Goal: Task Accomplishment & Management: Use online tool/utility

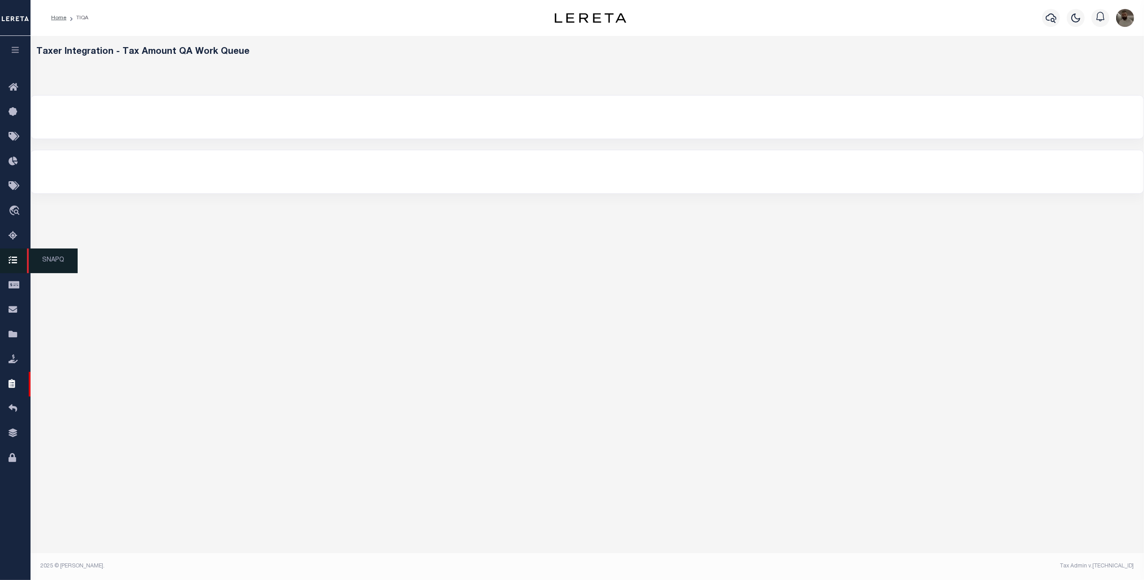
select select "200"
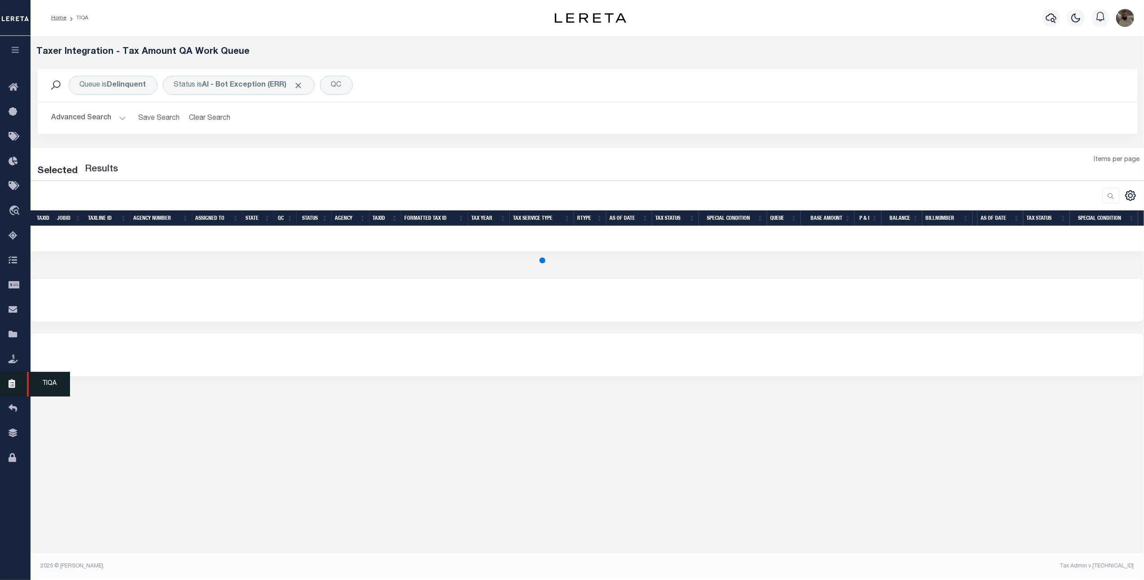
click at [11, 382] on icon at bounding box center [16, 384] width 14 height 11
select select "200"
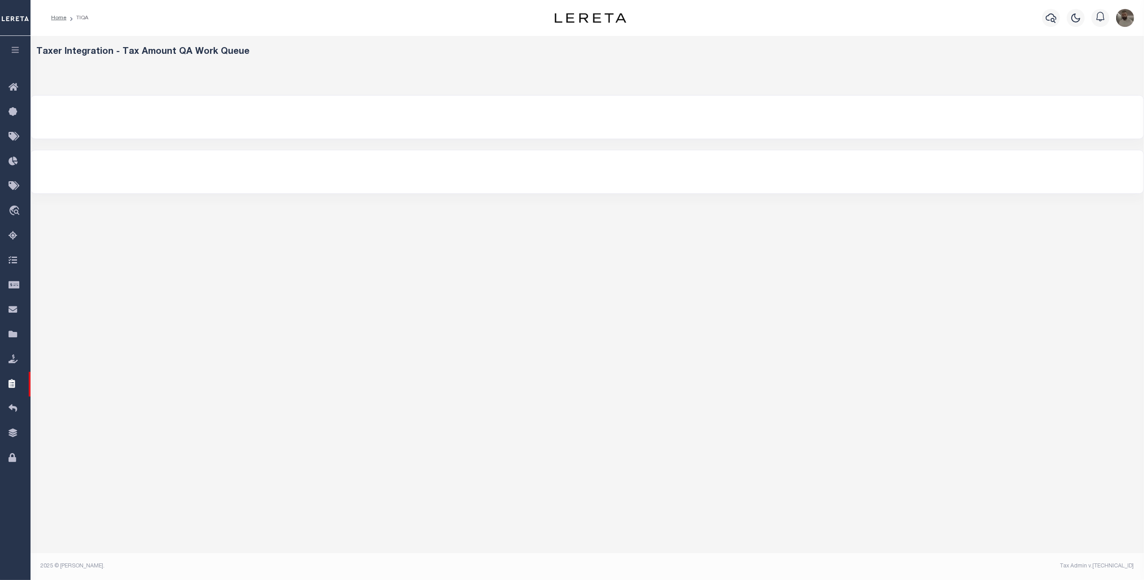
select select "200"
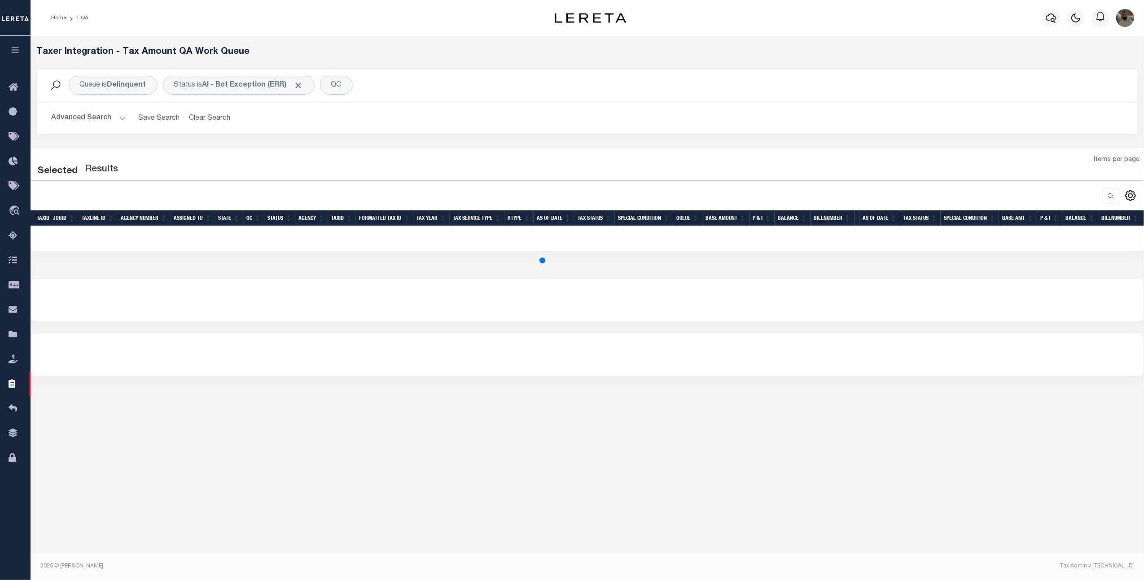
select select "200"
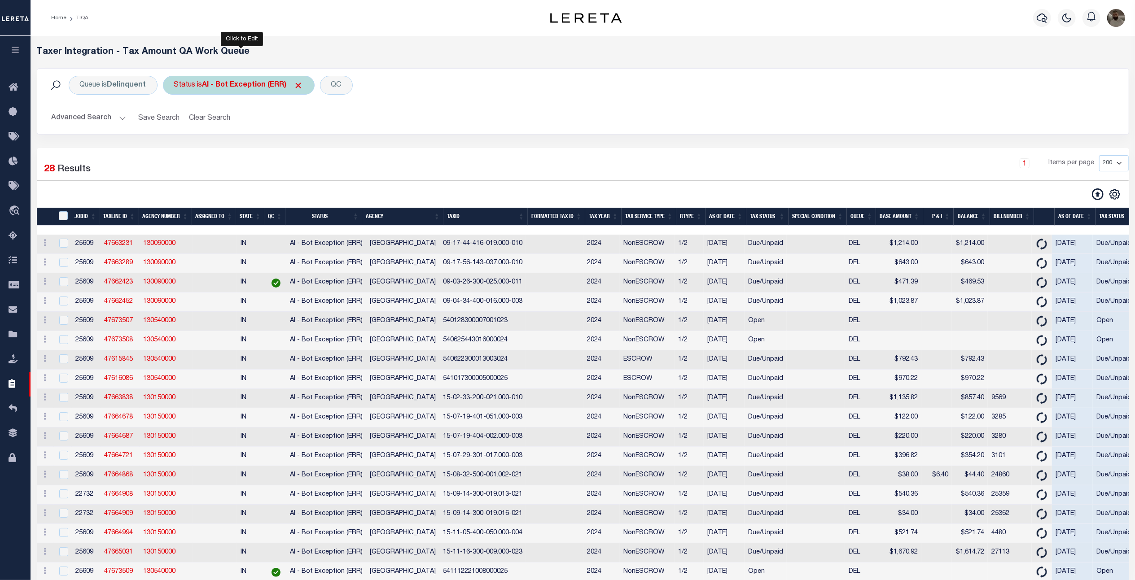
click at [224, 87] on b "AI - Bot Exception (ERR)" at bounding box center [252, 85] width 101 height 7
click at [234, 127] on select "AI - Bot Exception (ERR) AI - Bot Running (PLA) AI - Failed QA (FQA) AI - Prep …" at bounding box center [241, 129] width 132 height 17
select select "MZT"
click at [176, 121] on select "AI - Bot Exception (ERR) AI - Bot Running (PLA) AI - Failed QA (FQA) AI - Prep …" at bounding box center [241, 129] width 132 height 17
click at [291, 153] on input "Apply" at bounding box center [293, 148] width 26 height 15
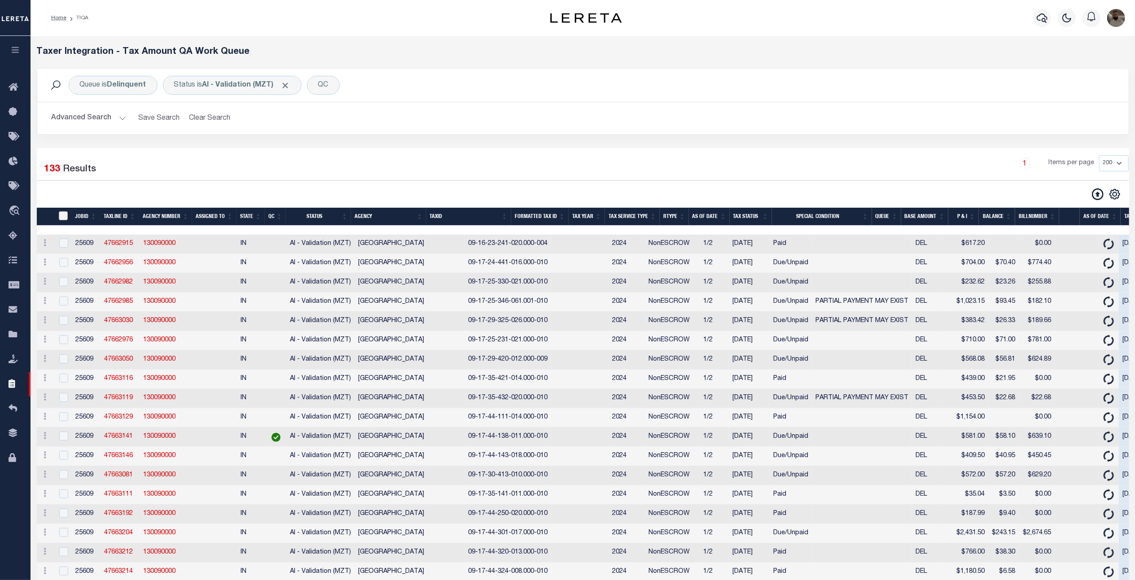
click at [66, 216] on input "TaxID" at bounding box center [63, 215] width 9 height 9
checkbox input "true"
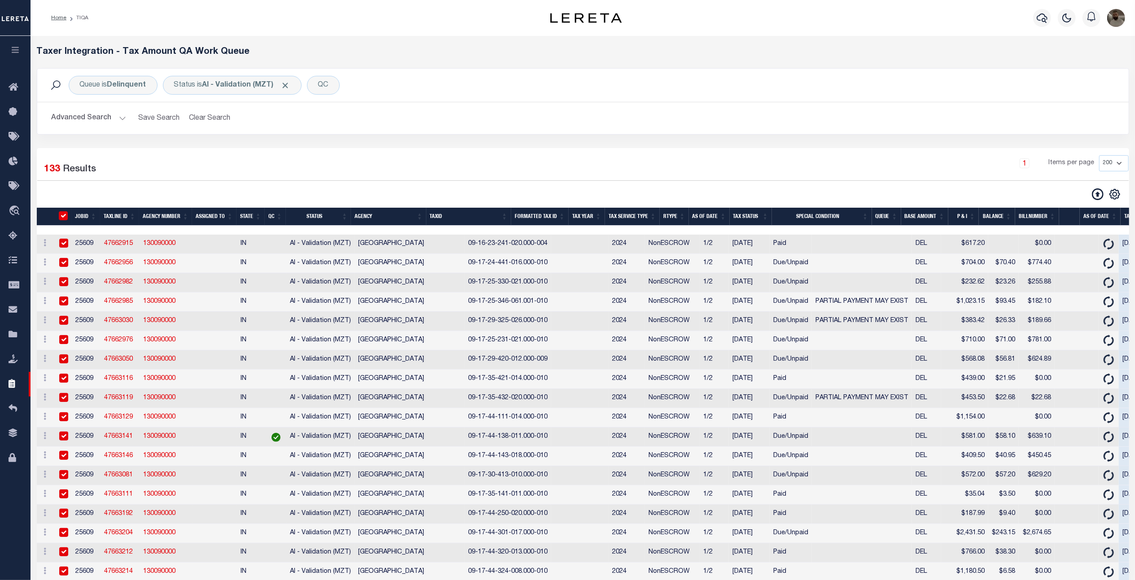
checkbox input "true"
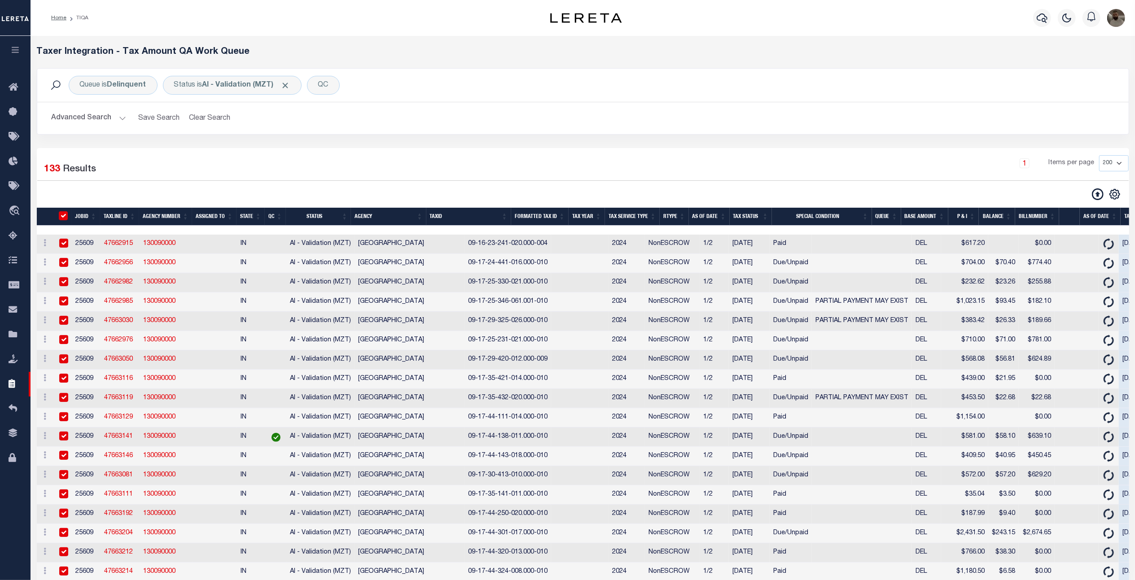
checkbox input "true"
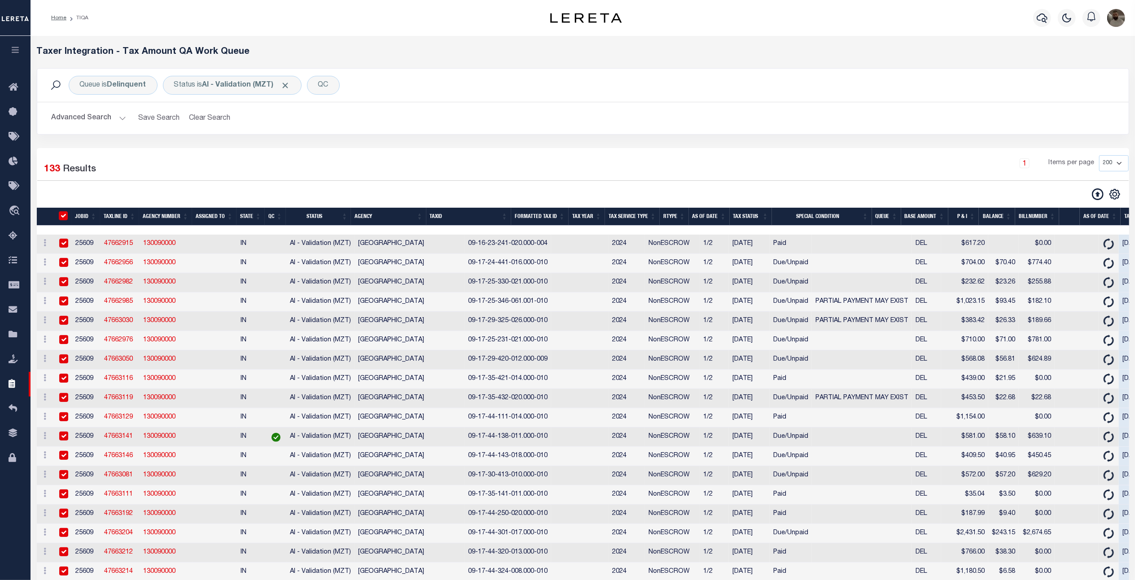
checkbox input "true"
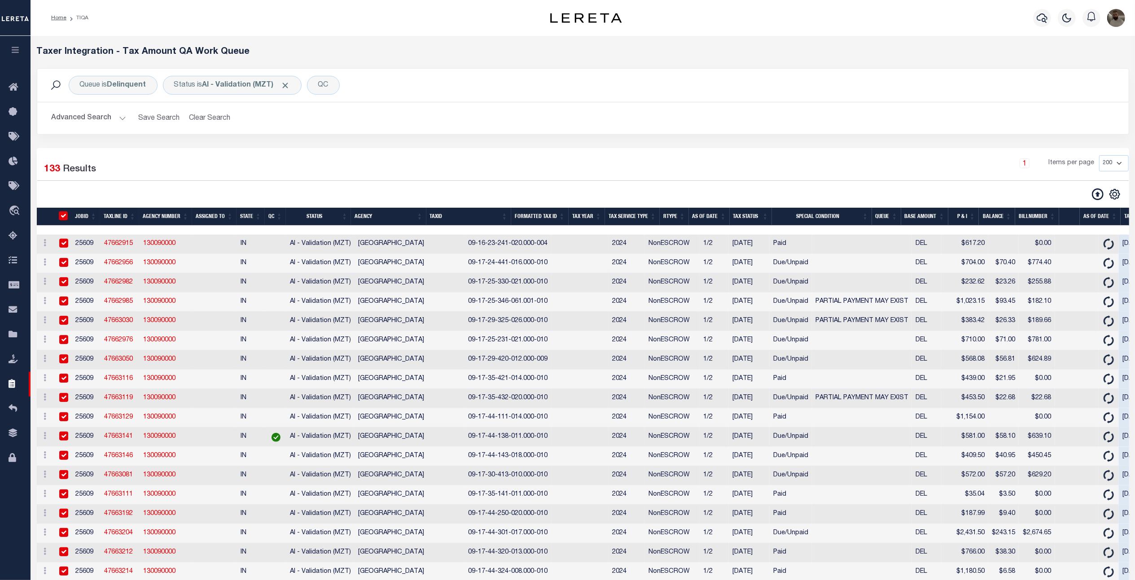
checkbox input "true"
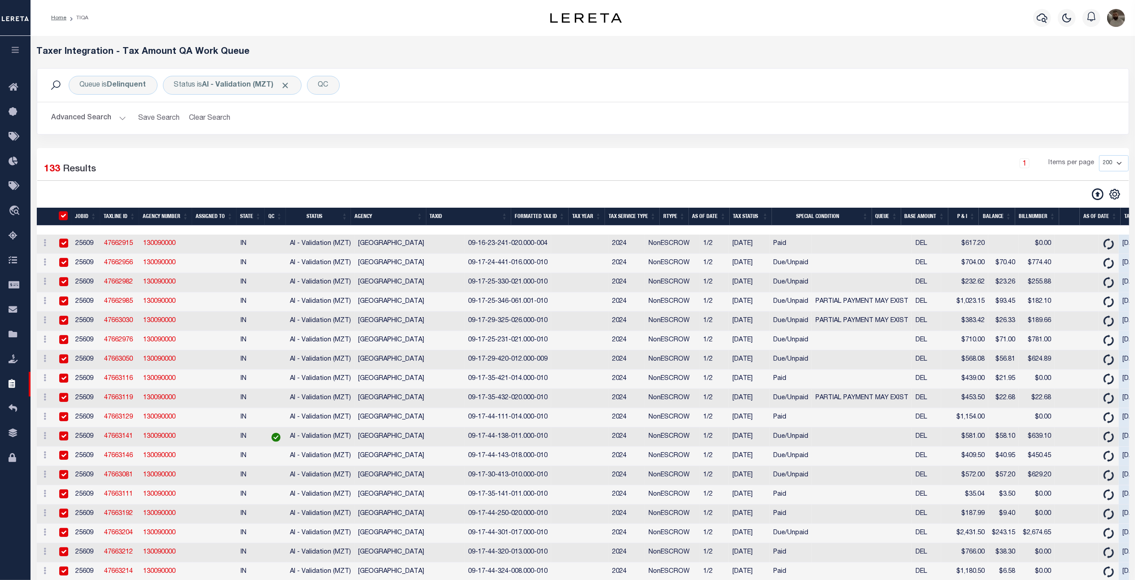
checkbox input "true"
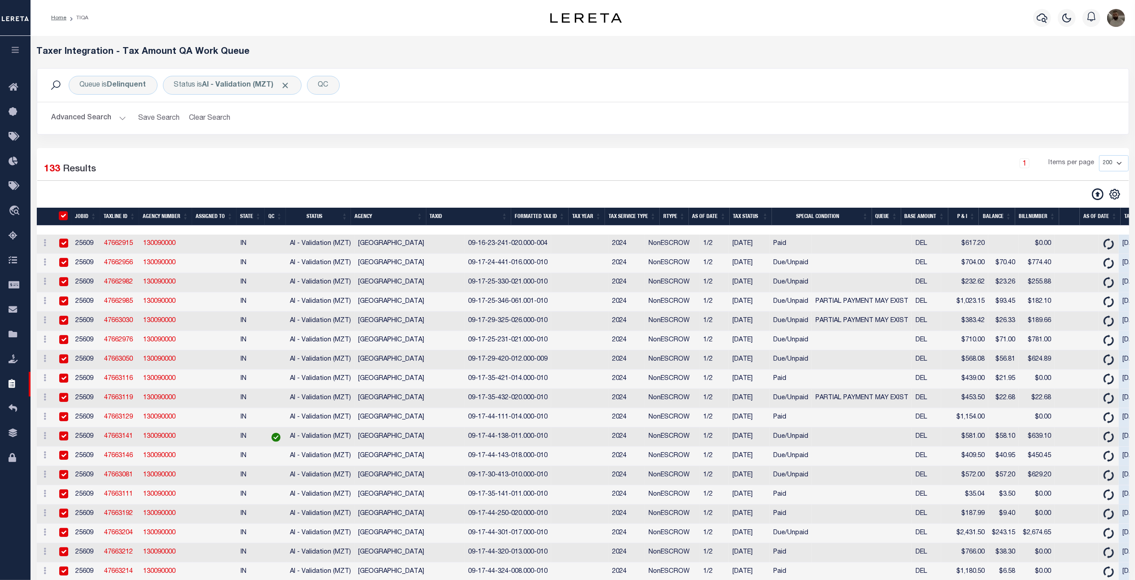
checkbox input "true"
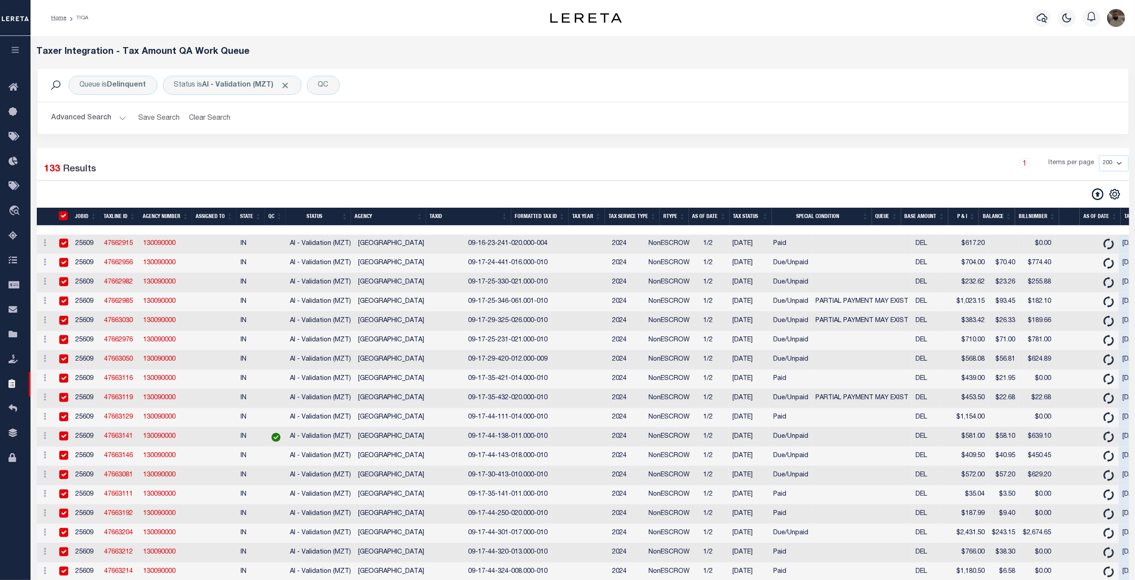
checkbox input "true"
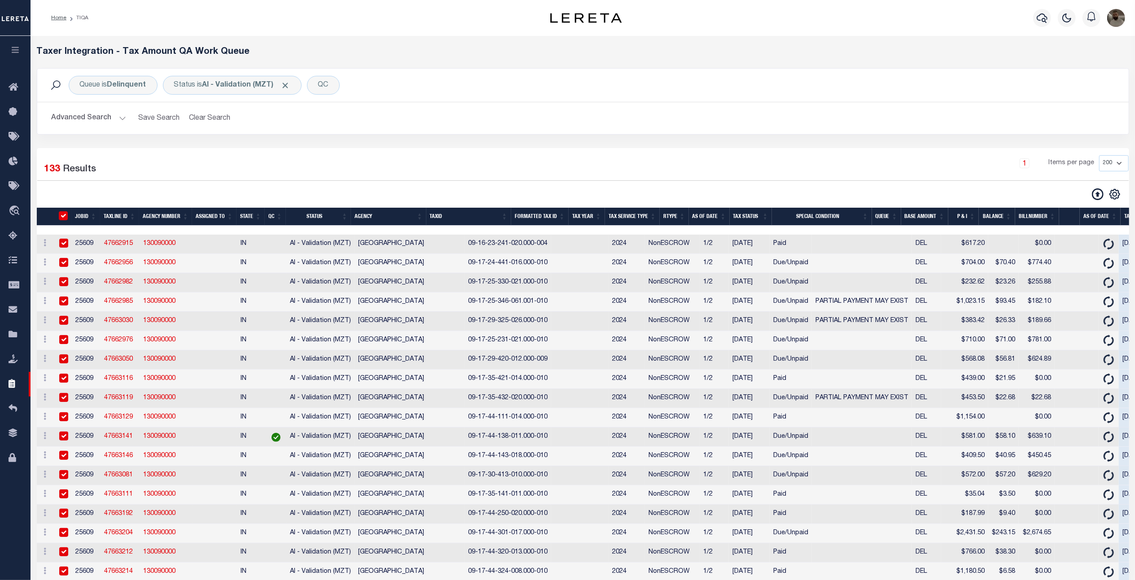
checkbox input "true"
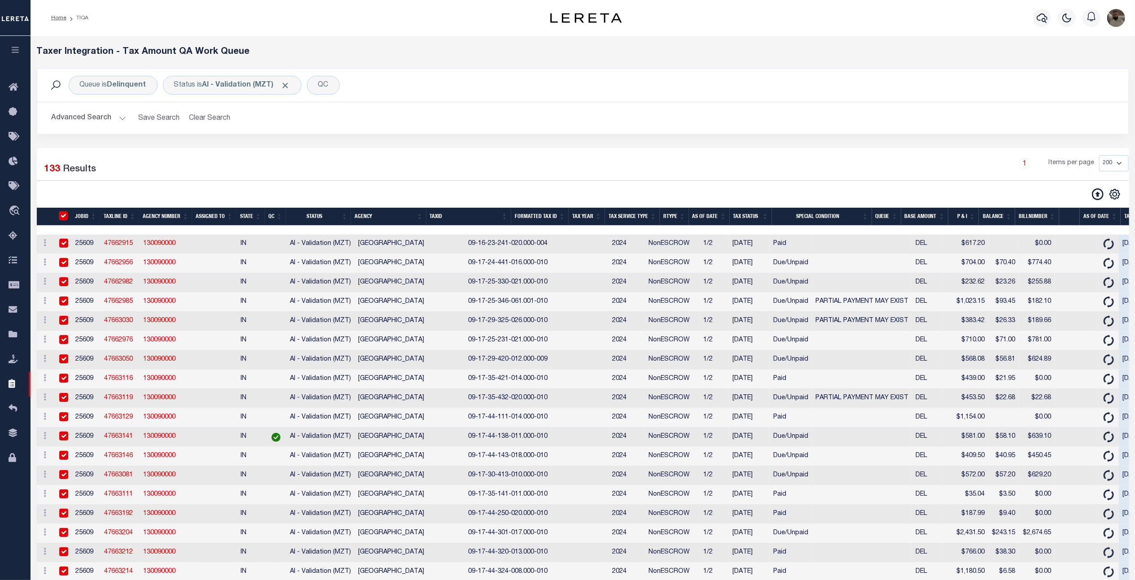
checkbox input "true"
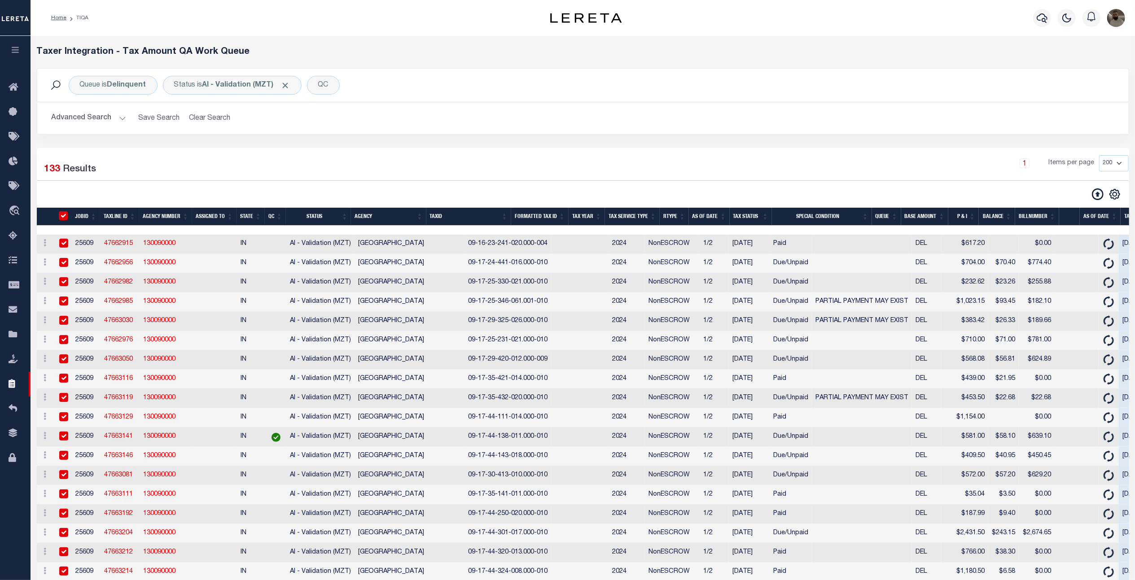
checkbox input "true"
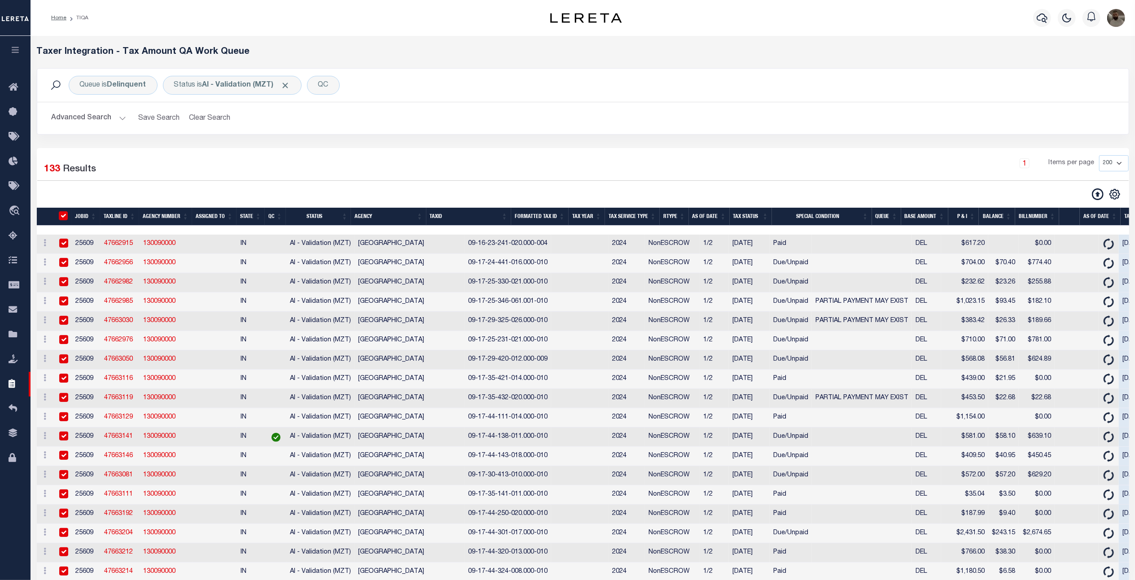
checkbox input "true"
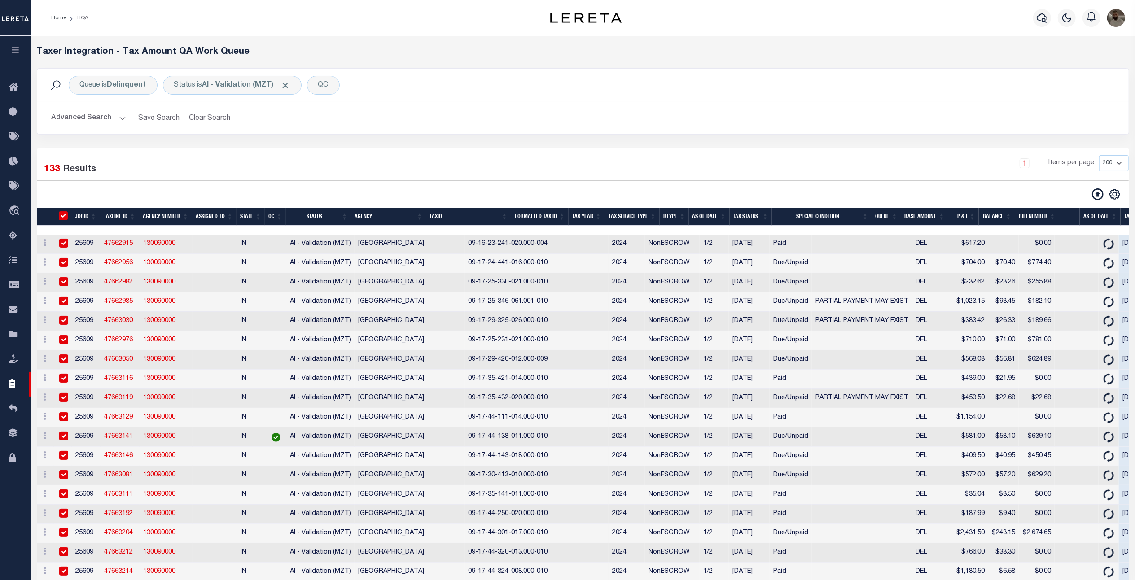
checkbox input "true"
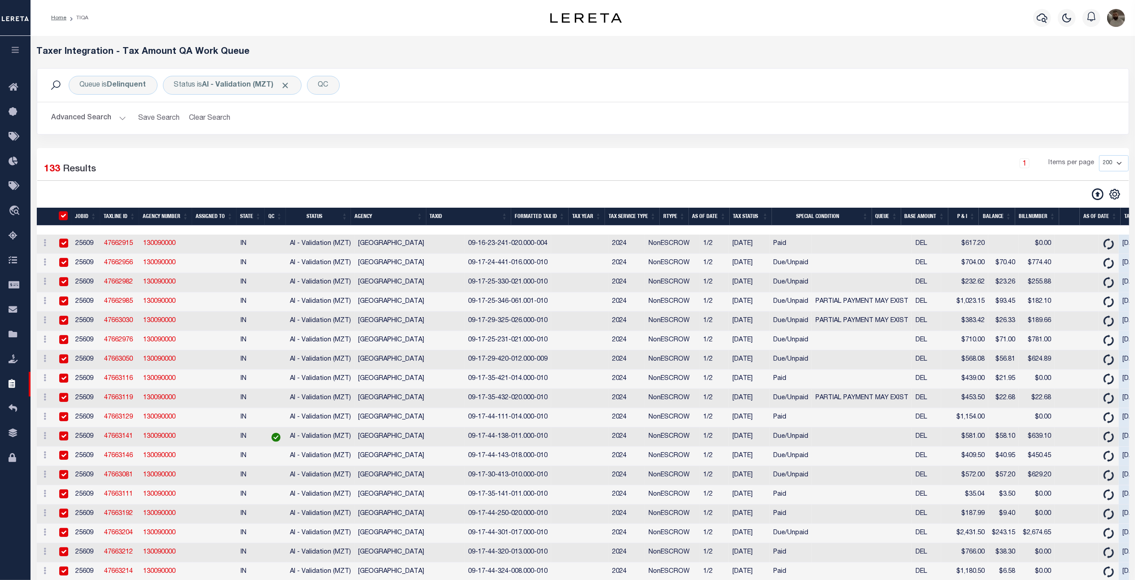
checkbox input "true"
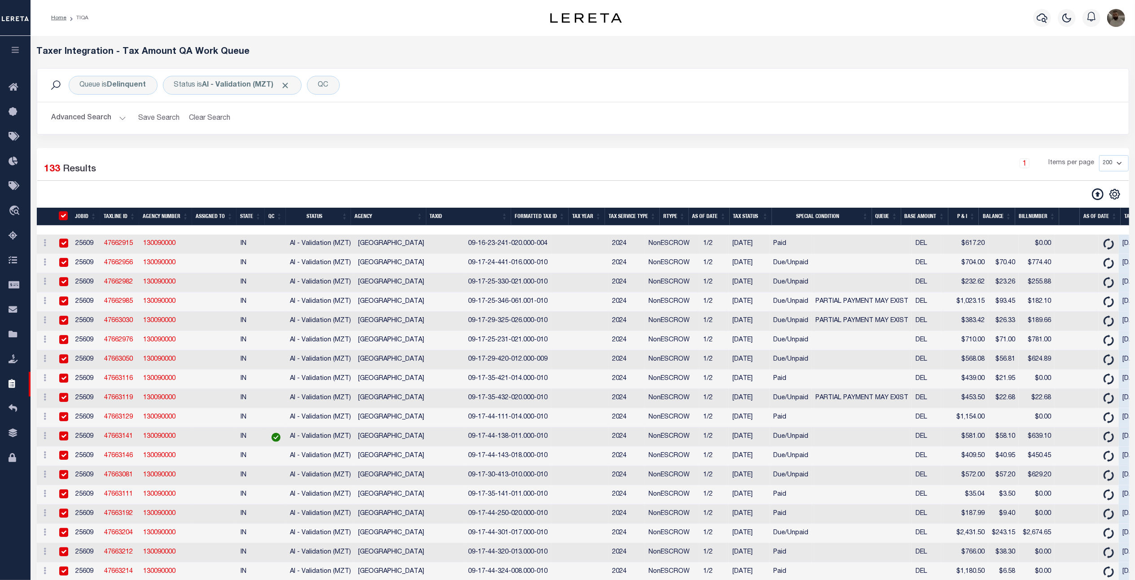
checkbox input "true"
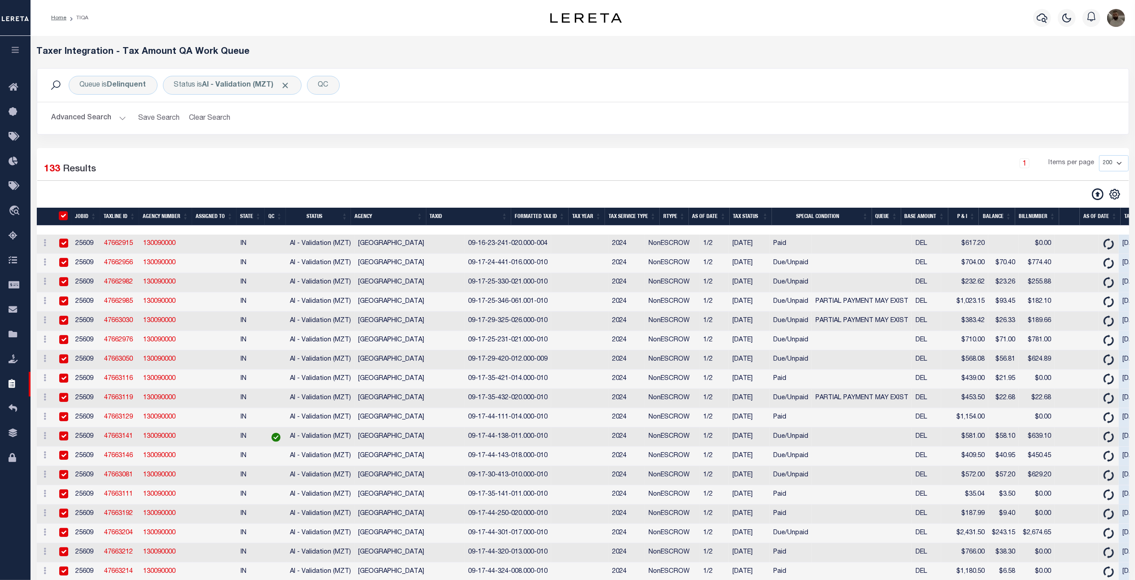
checkbox input "true"
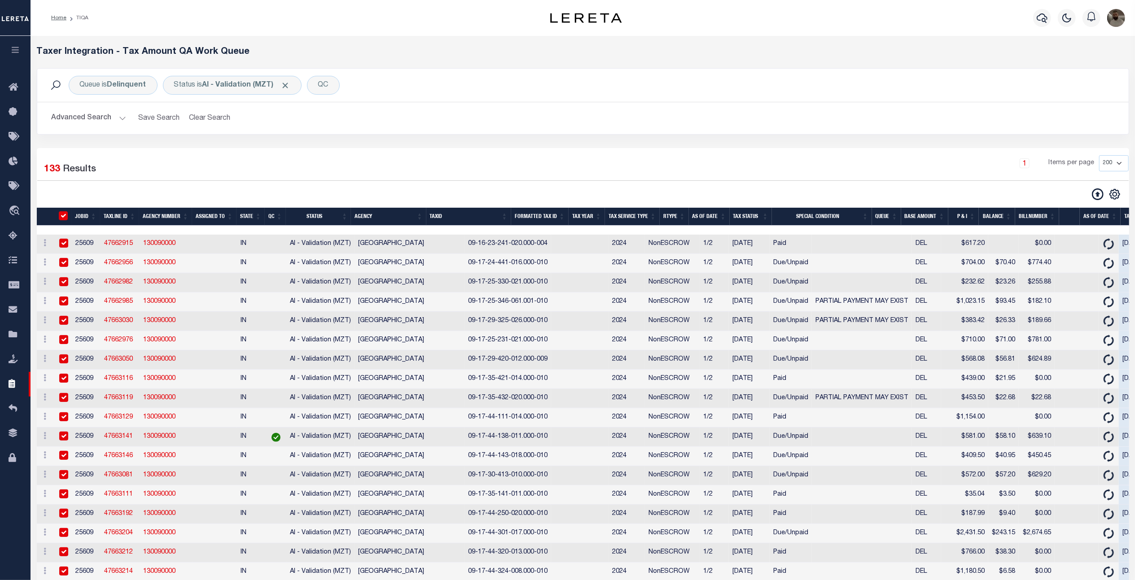
checkbox input "true"
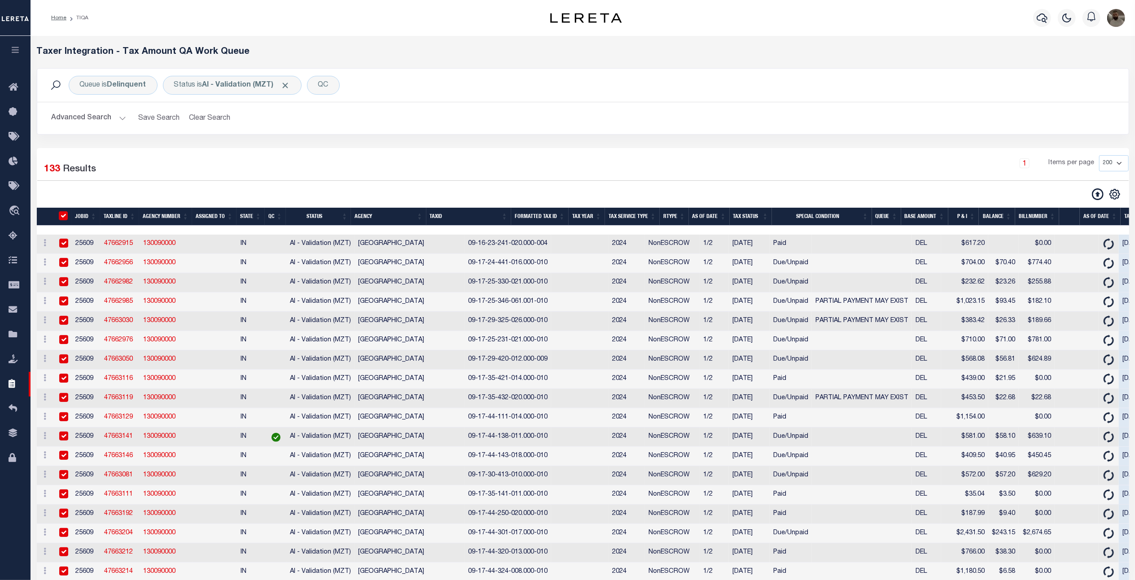
checkbox input "true"
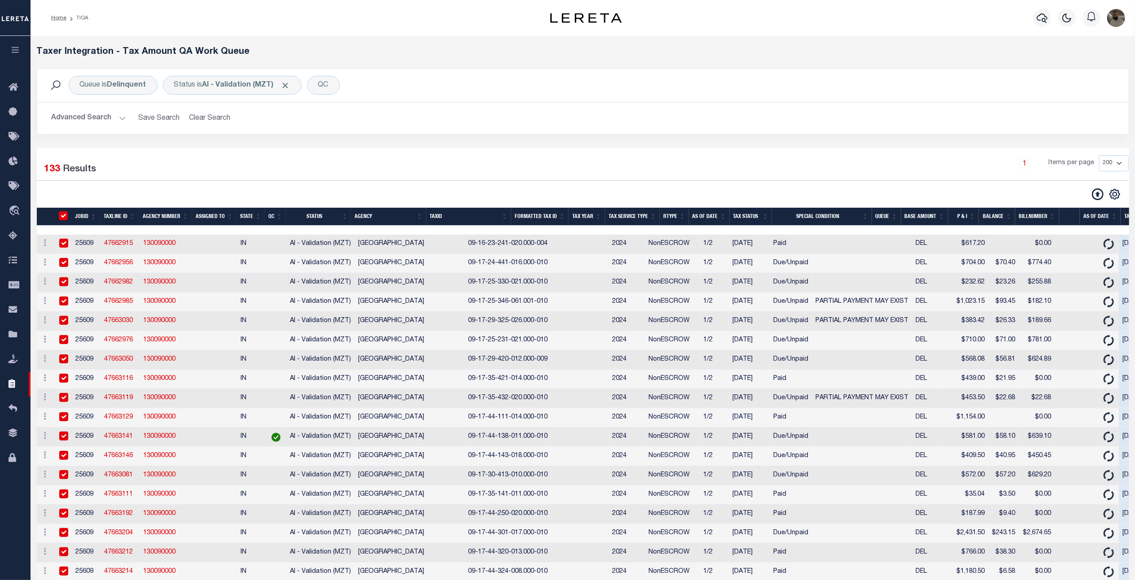
checkbox input "true"
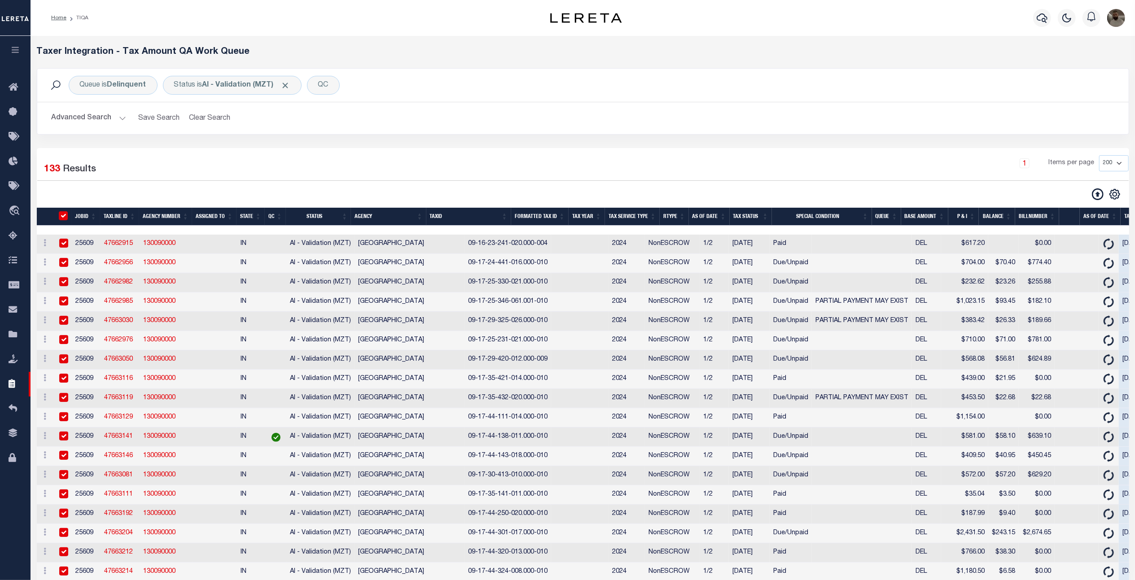
checkbox input "true"
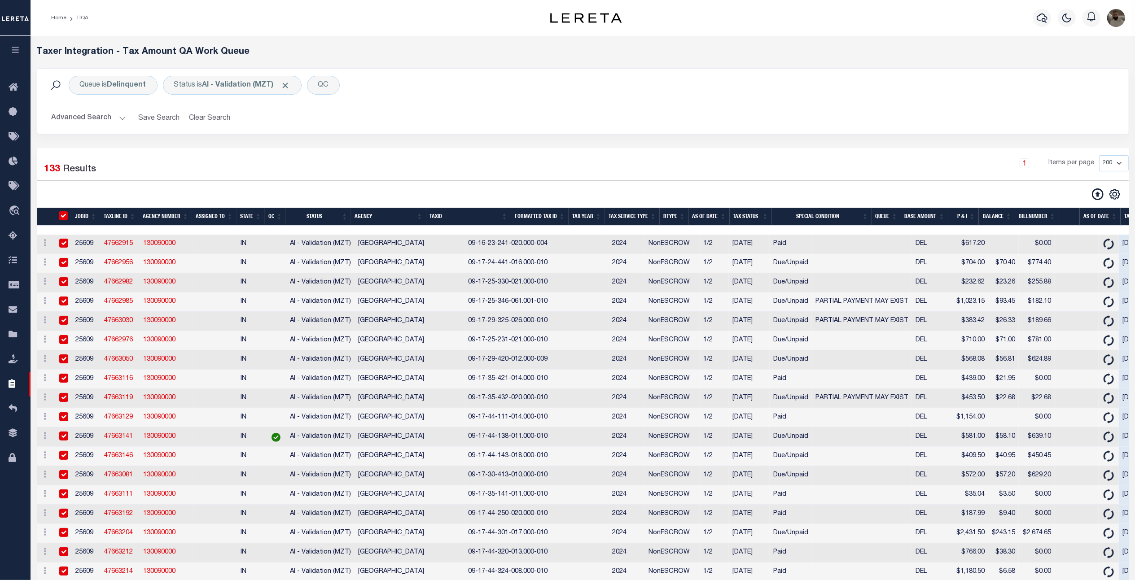
checkbox input "true"
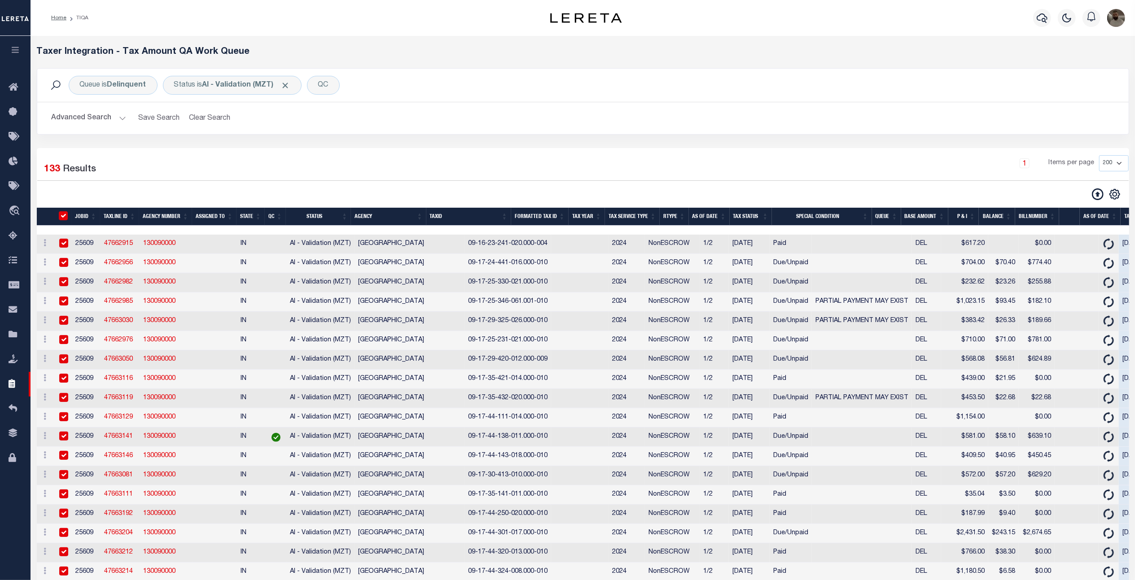
checkbox input "true"
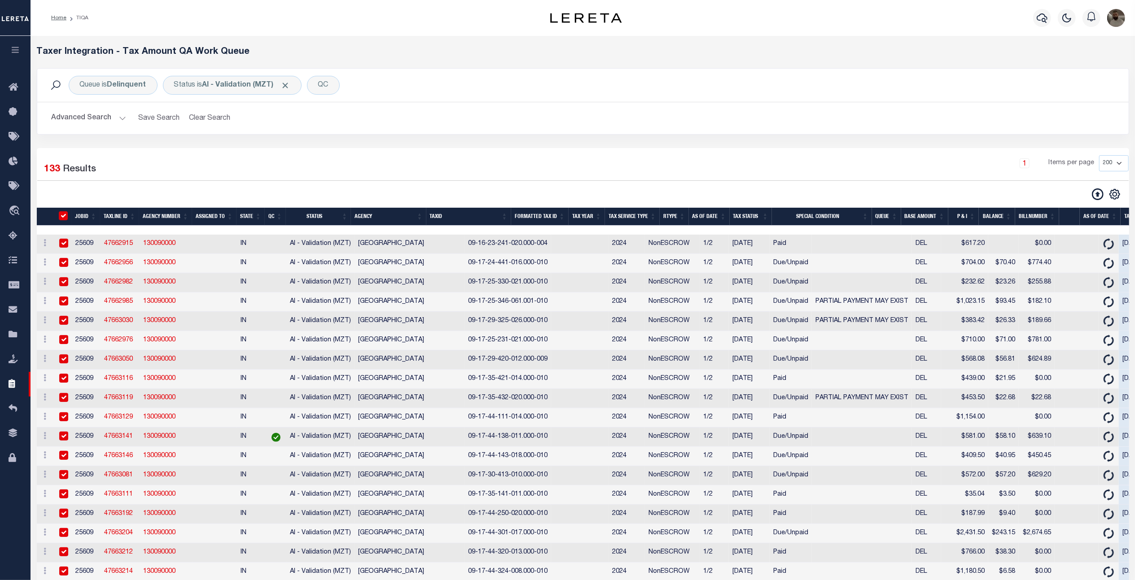
checkbox input "true"
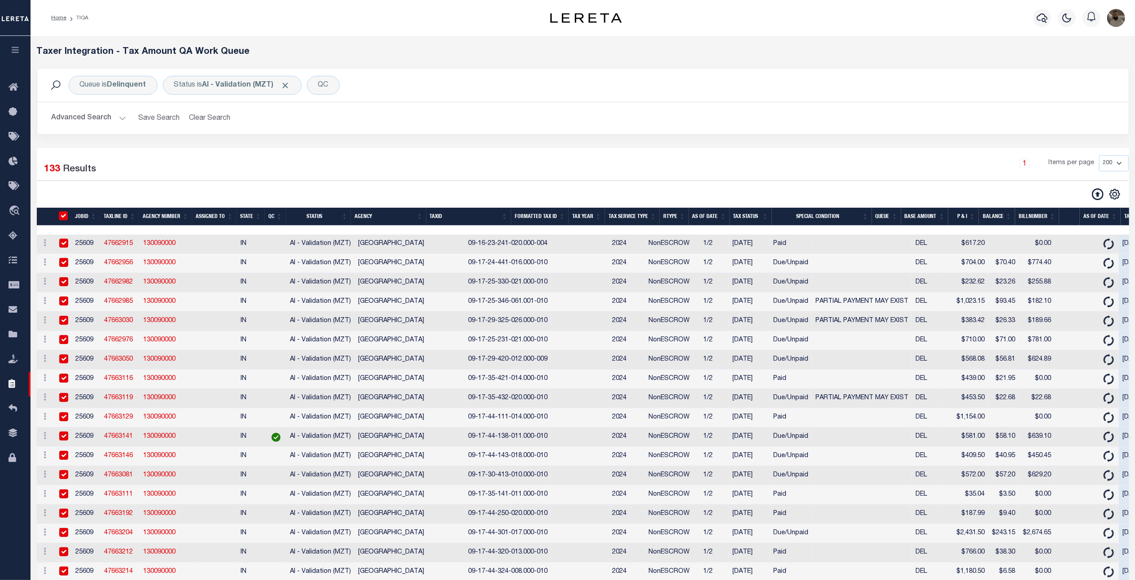
checkbox input "true"
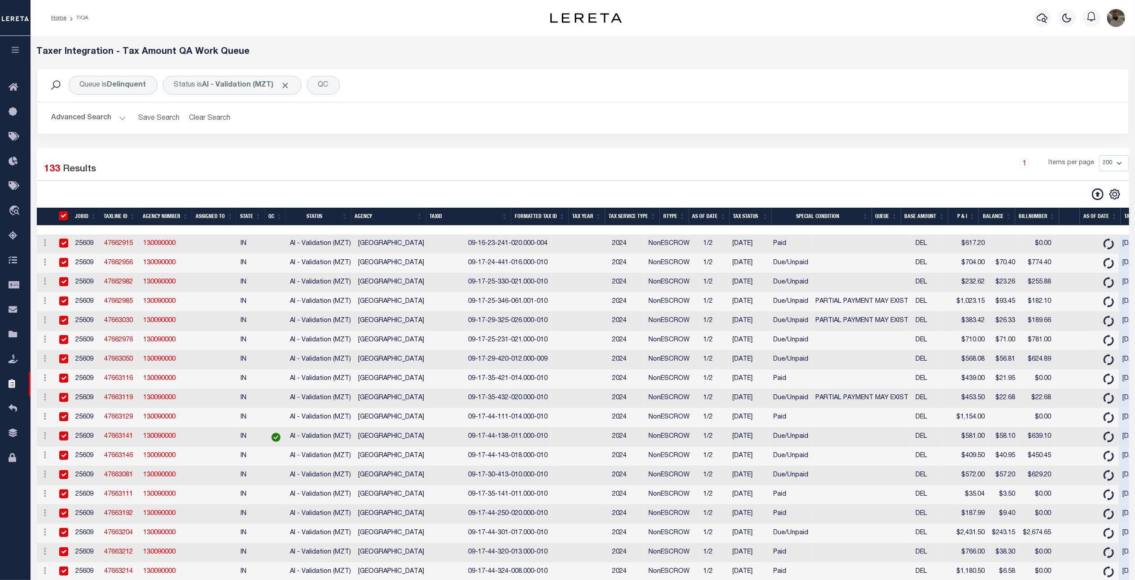
checkbox input "true"
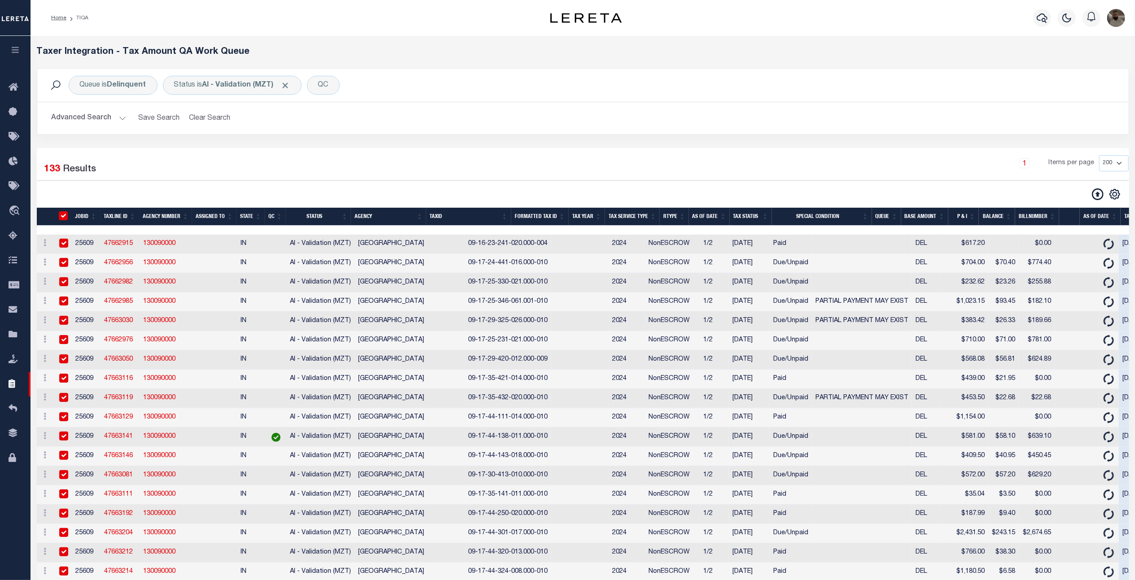
checkbox input "true"
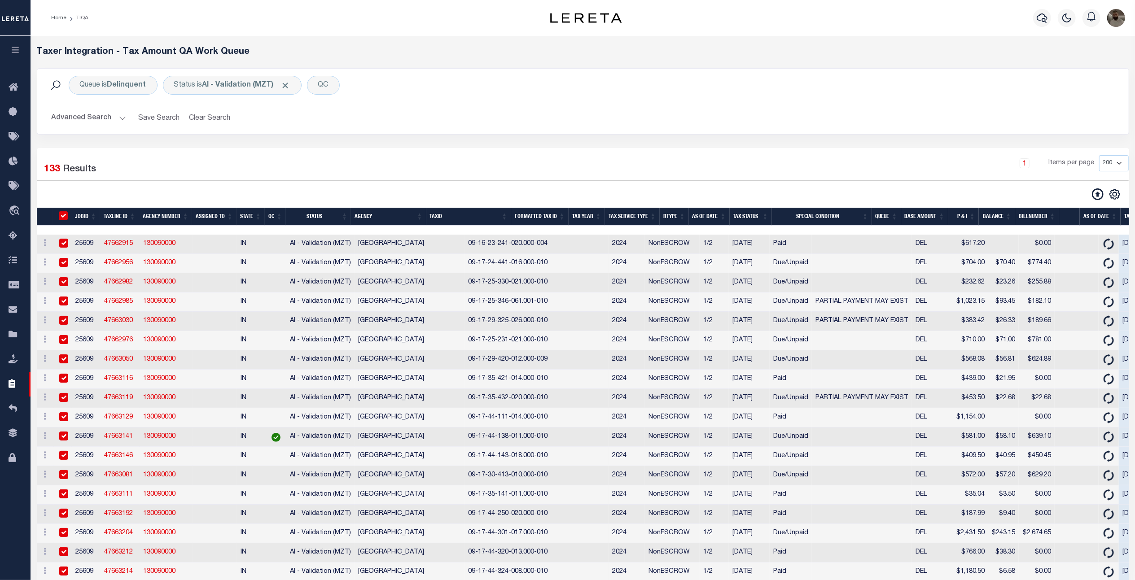
checkbox input "true"
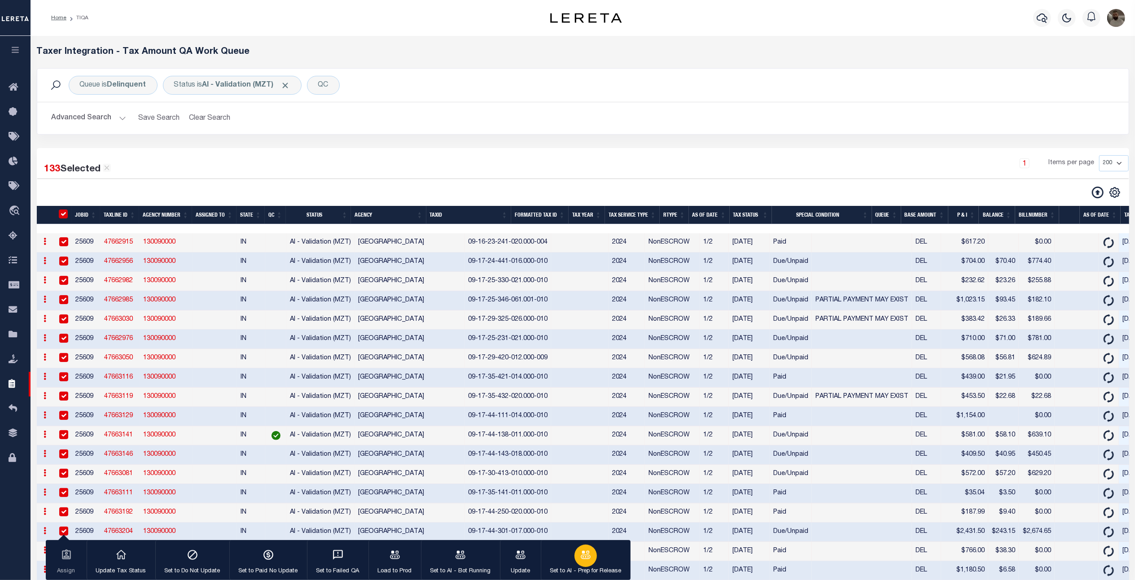
click at [584, 558] on icon "button" at bounding box center [586, 555] width 12 height 12
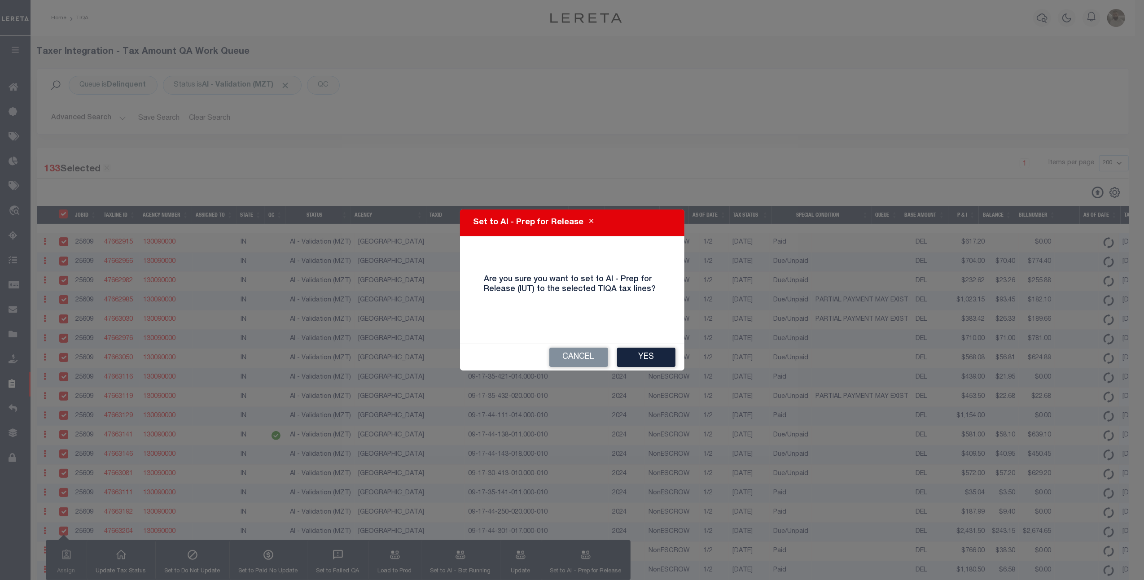
click at [659, 347] on div "Cancel Yes" at bounding box center [572, 357] width 224 height 26
click at [663, 354] on button "Yes" at bounding box center [646, 357] width 58 height 19
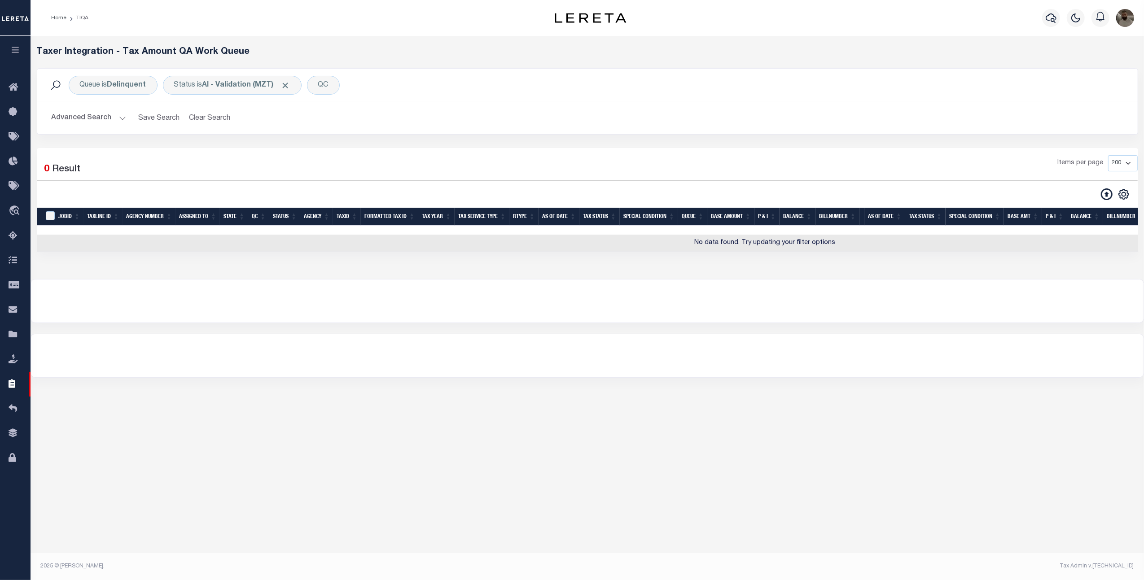
click at [71, 126] on button "Advanced Search" at bounding box center [89, 119] width 75 height 18
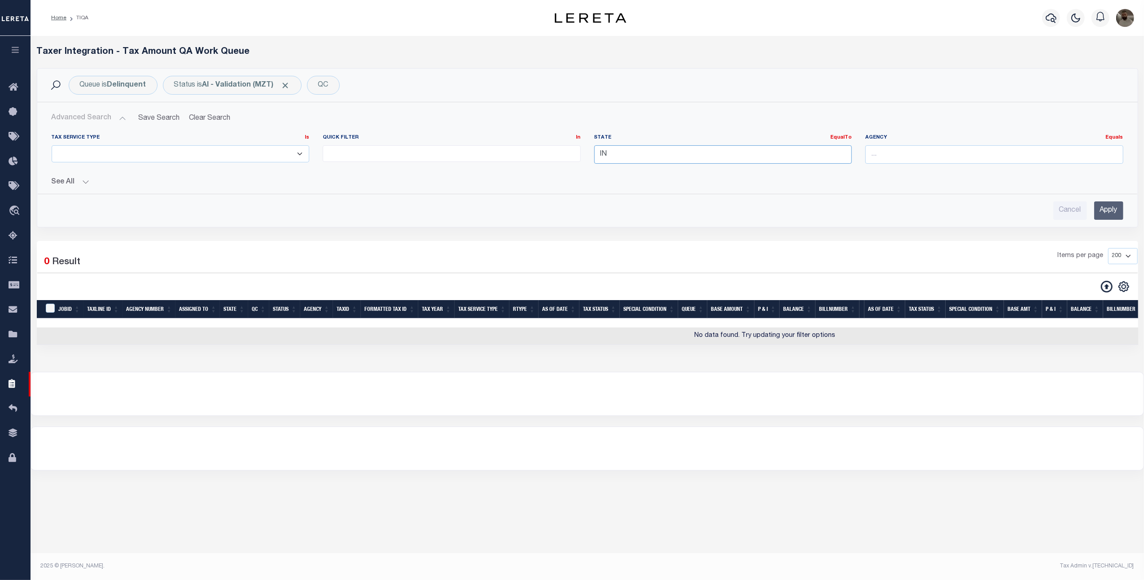
click at [618, 150] on input "IN" at bounding box center [723, 154] width 258 height 18
type input "I"
type input "o"
type input "OH"
click at [646, 166] on div "OH" at bounding box center [723, 172] width 257 height 14
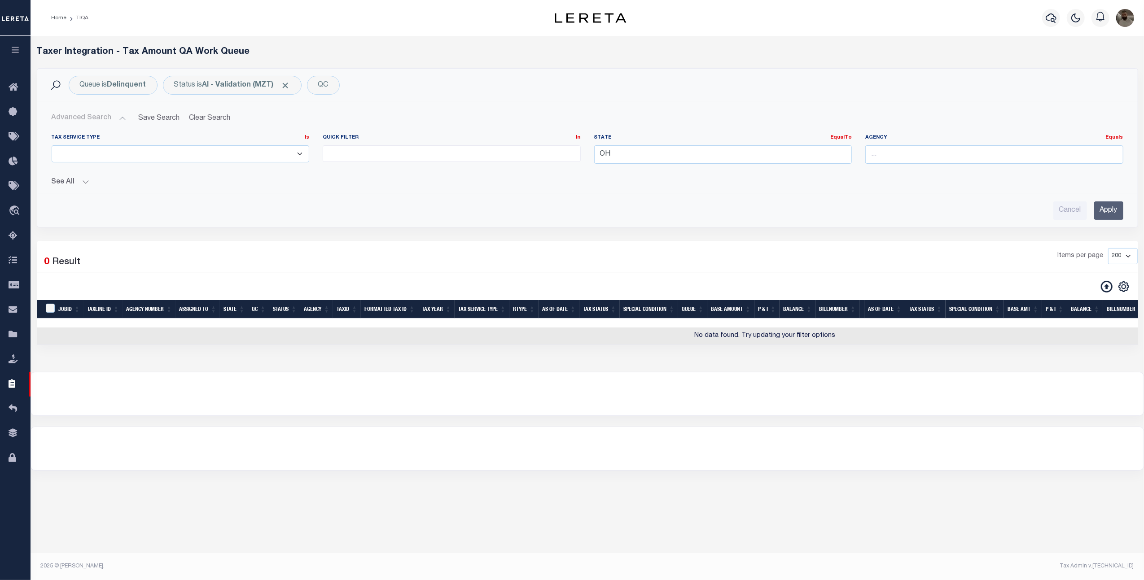
click at [1096, 212] on input "Apply" at bounding box center [1108, 211] width 29 height 18
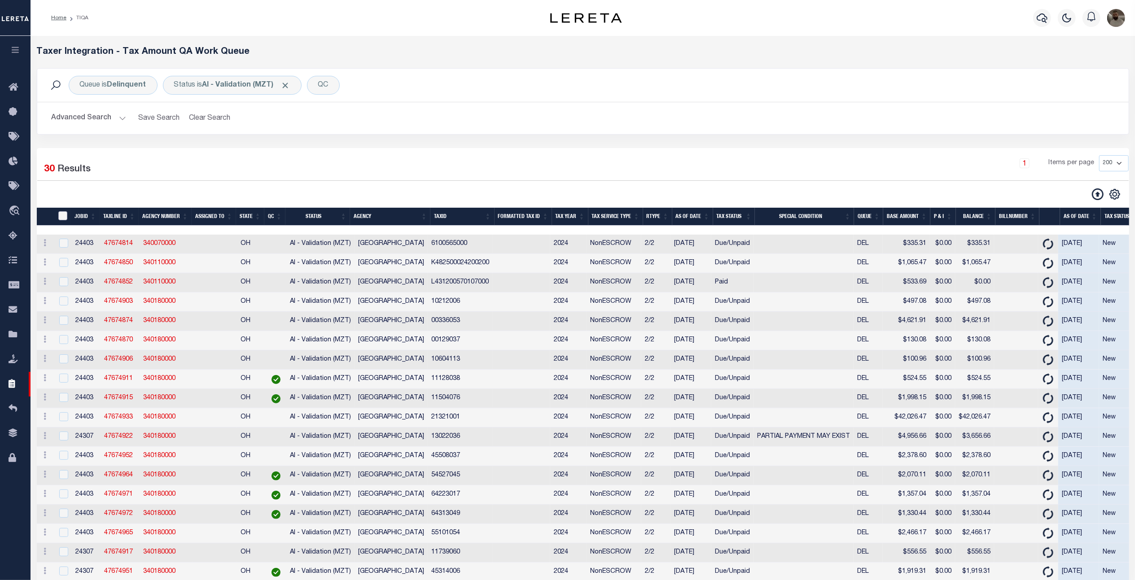
click at [60, 218] on input "TaxID" at bounding box center [62, 215] width 9 height 9
checkbox input "true"
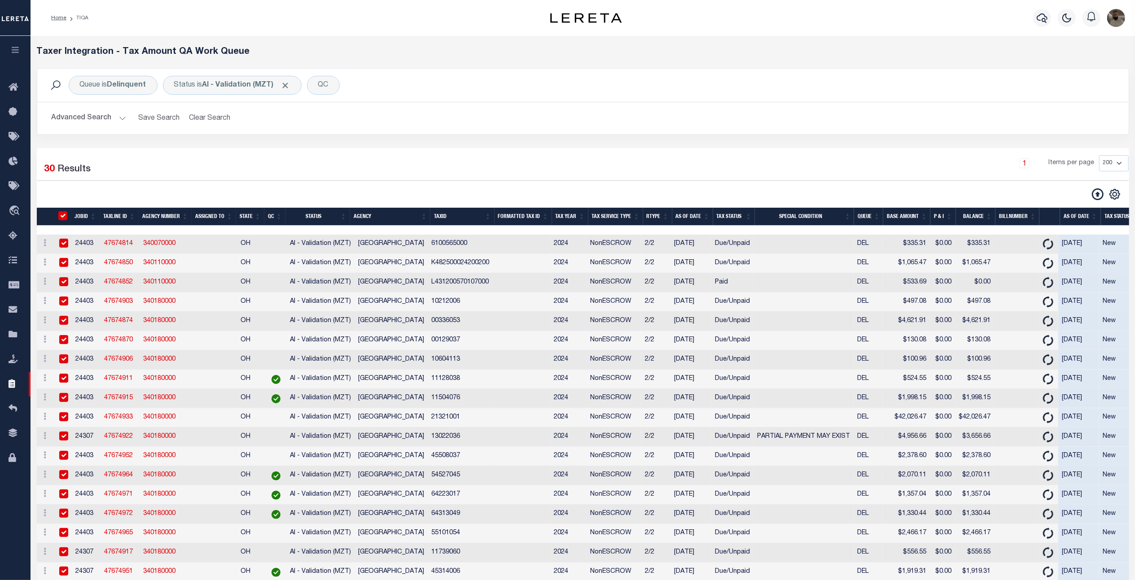
checkbox input "true"
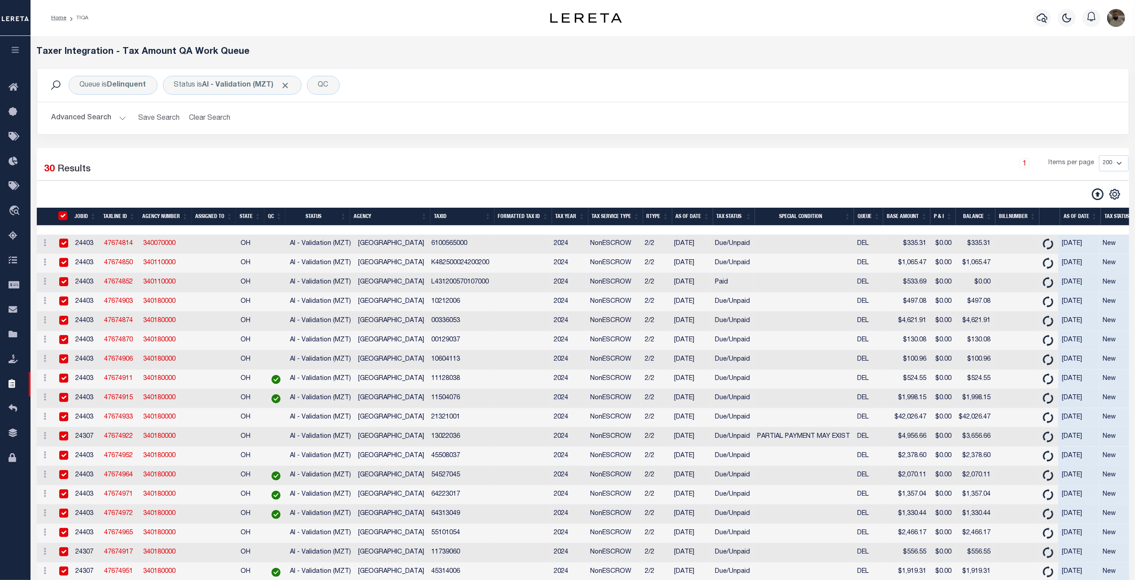
checkbox input "true"
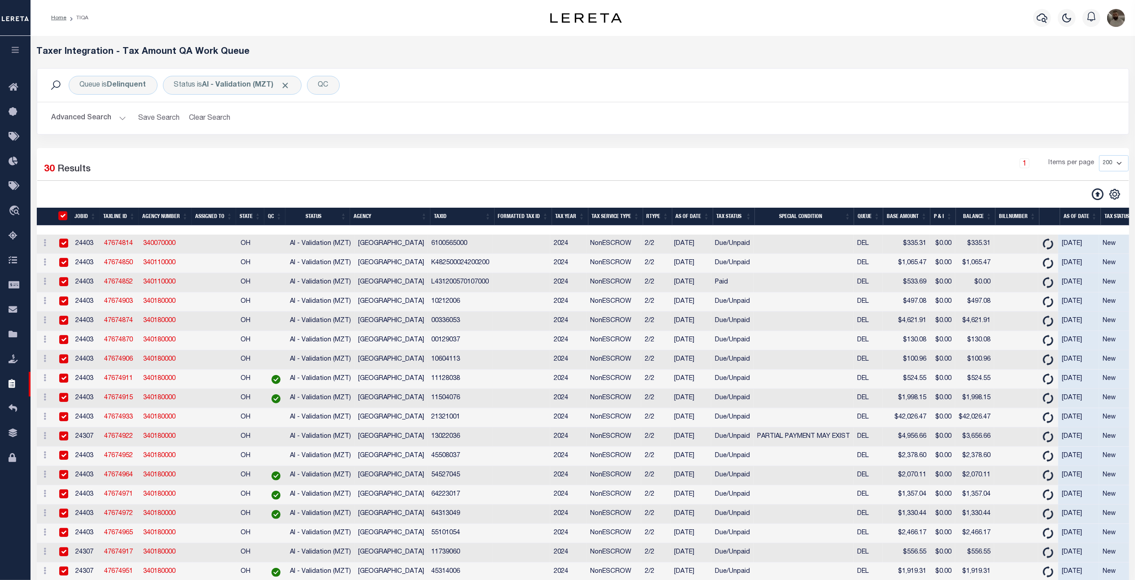
checkbox input "true"
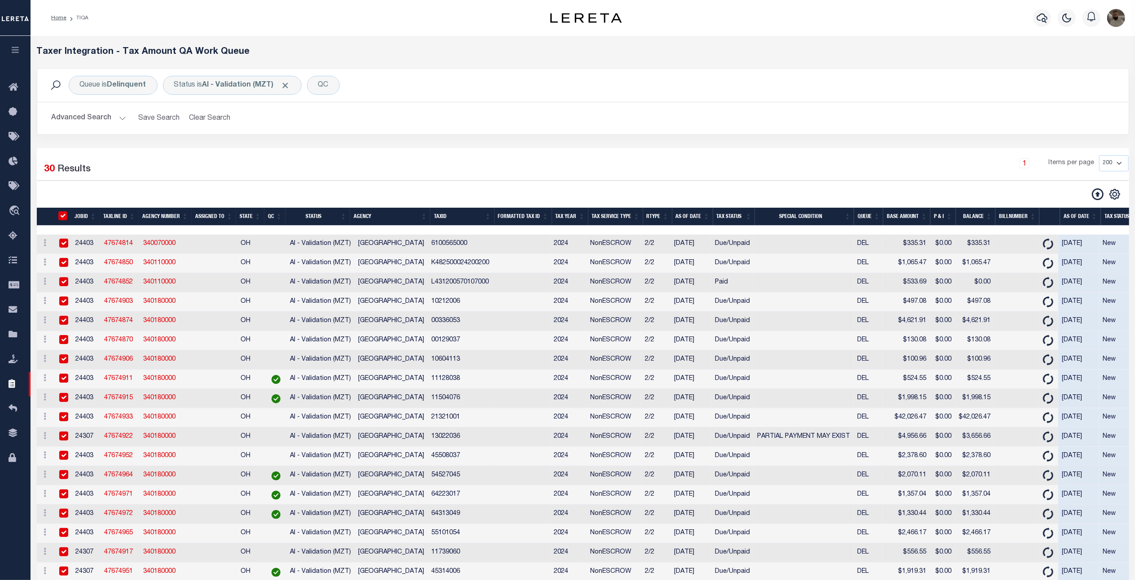
checkbox input "true"
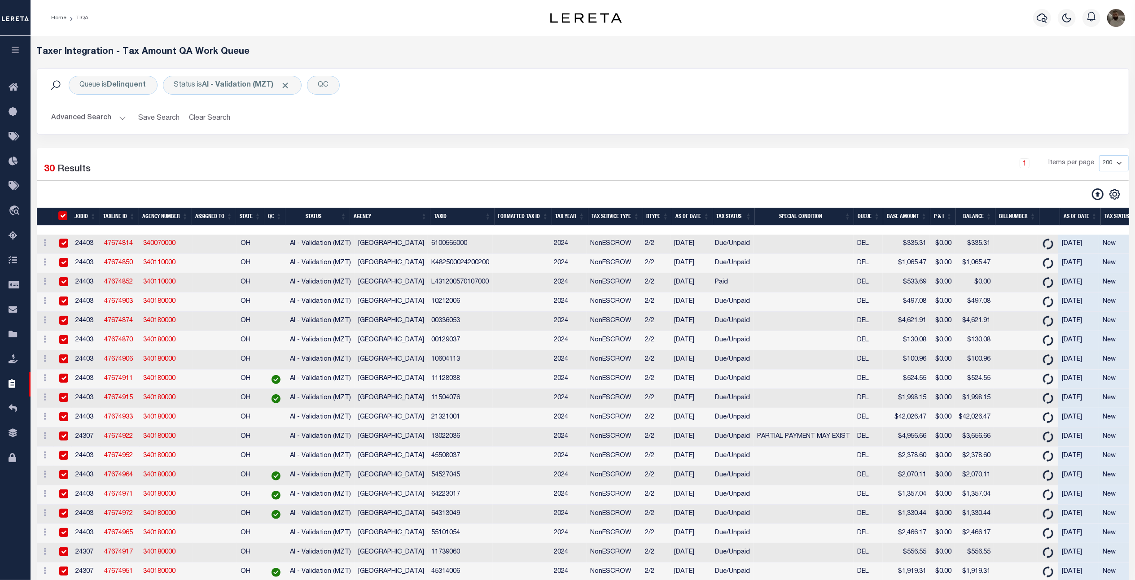
checkbox input "true"
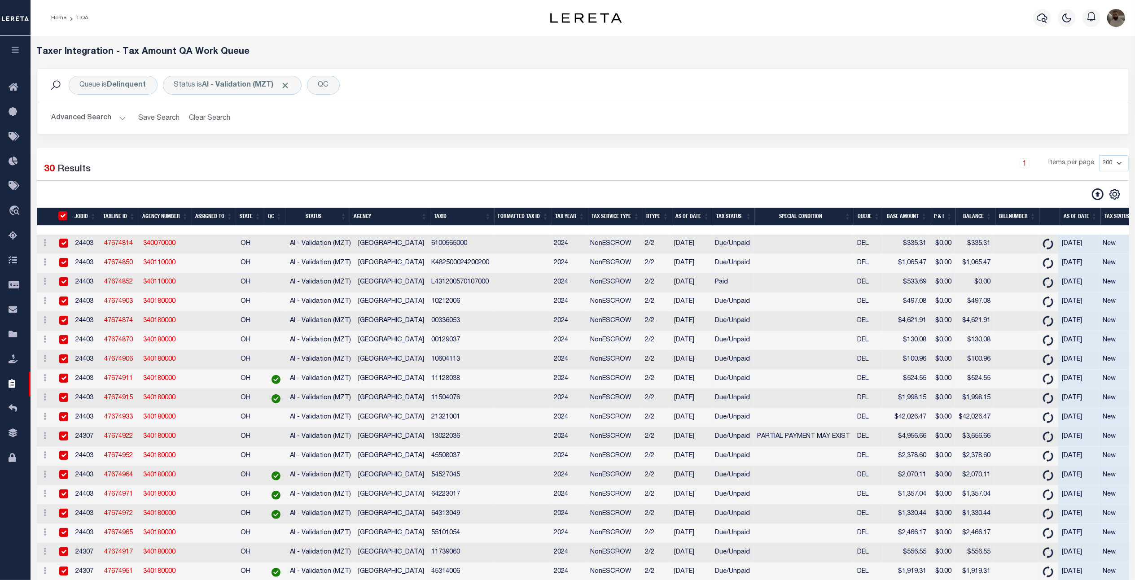
checkbox input "true"
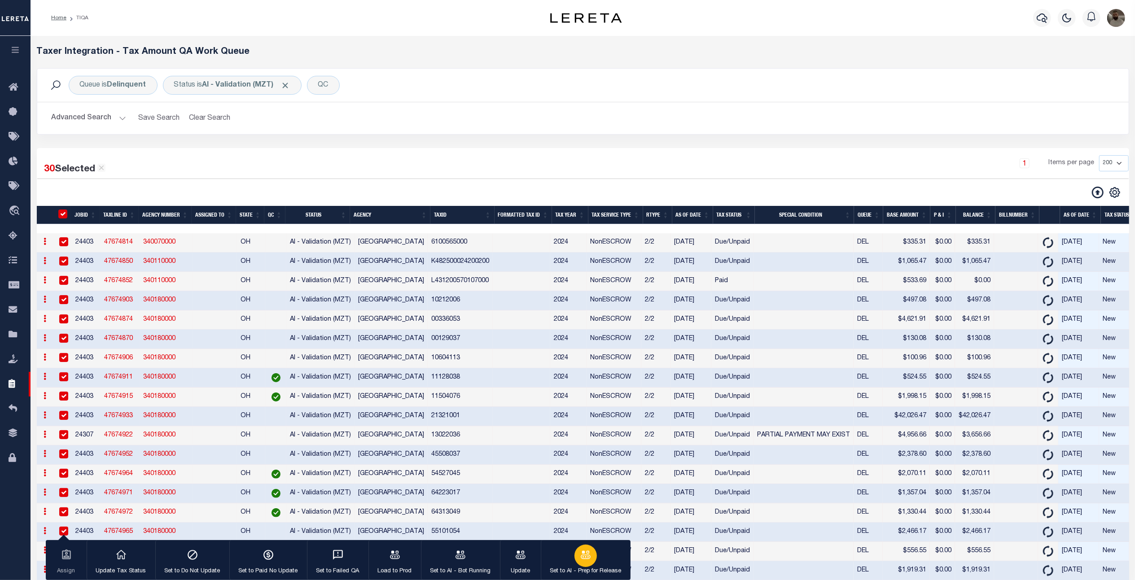
click at [598, 541] on button "Set to AI - Prep for Release" at bounding box center [586, 560] width 90 height 40
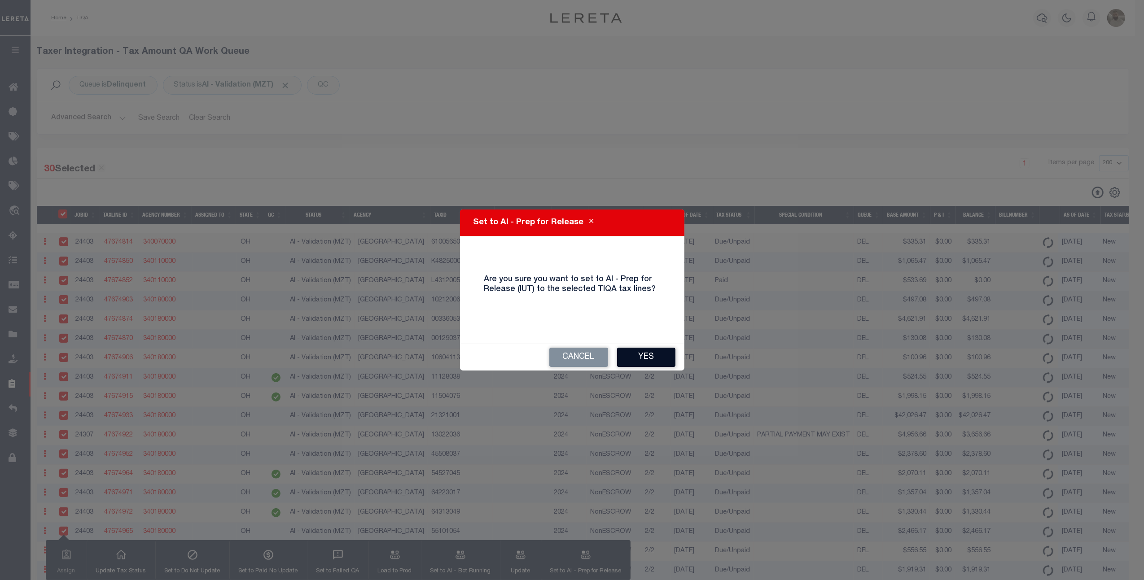
click at [637, 363] on button "Yes" at bounding box center [646, 357] width 58 height 19
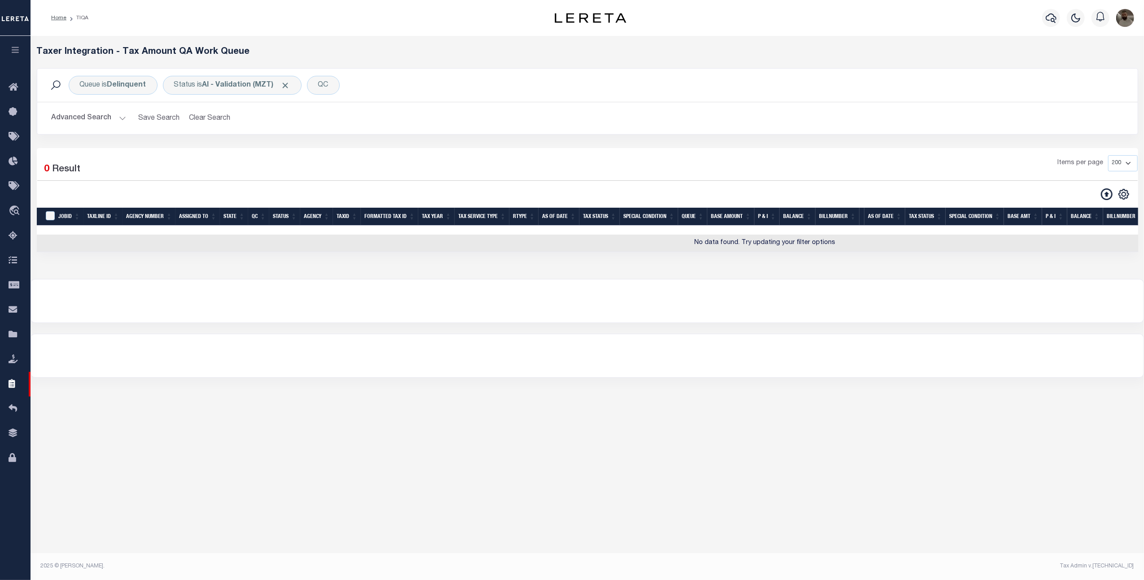
click at [110, 119] on button "Advanced Search" at bounding box center [89, 119] width 75 height 18
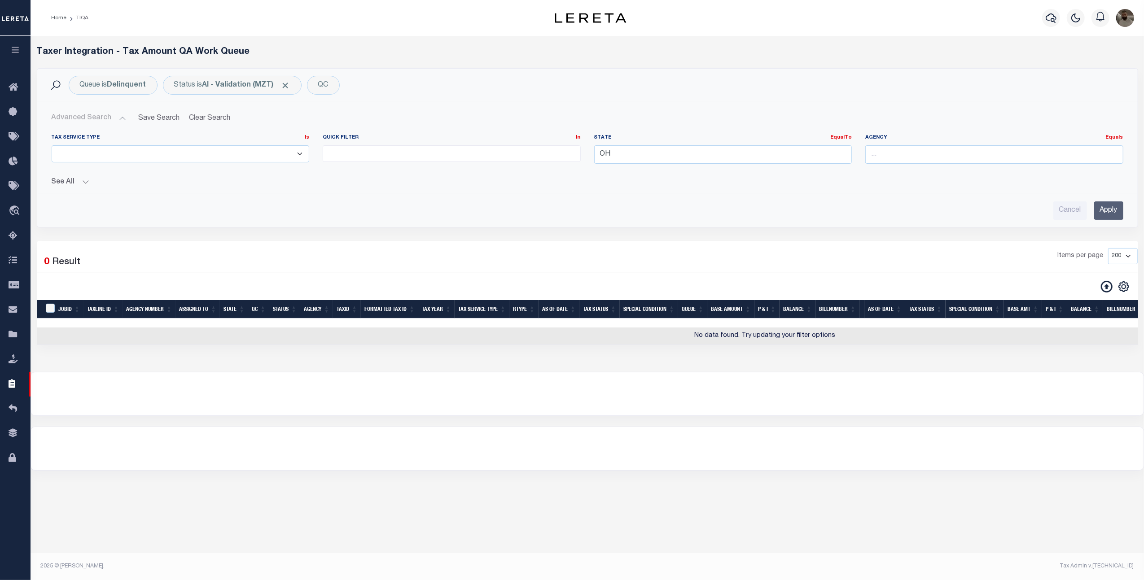
click at [110, 119] on button "Advanced Search" at bounding box center [89, 119] width 75 height 18
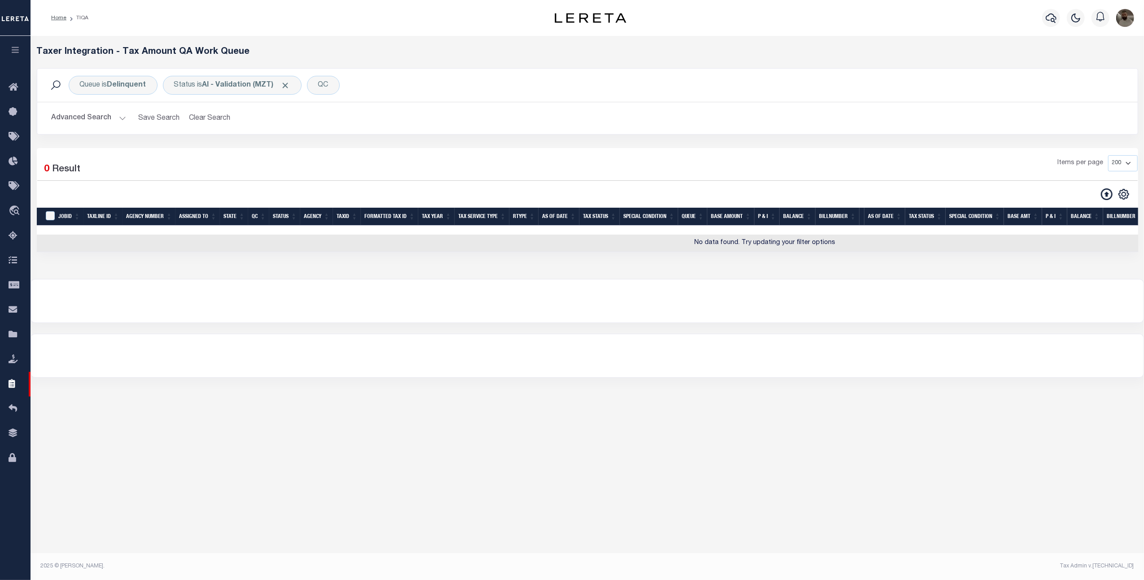
drag, startPoint x: 69, startPoint y: 118, endPoint x: 74, endPoint y: 115, distance: 5.8
click at [69, 118] on button "Advanced Search" at bounding box center [89, 119] width 75 height 18
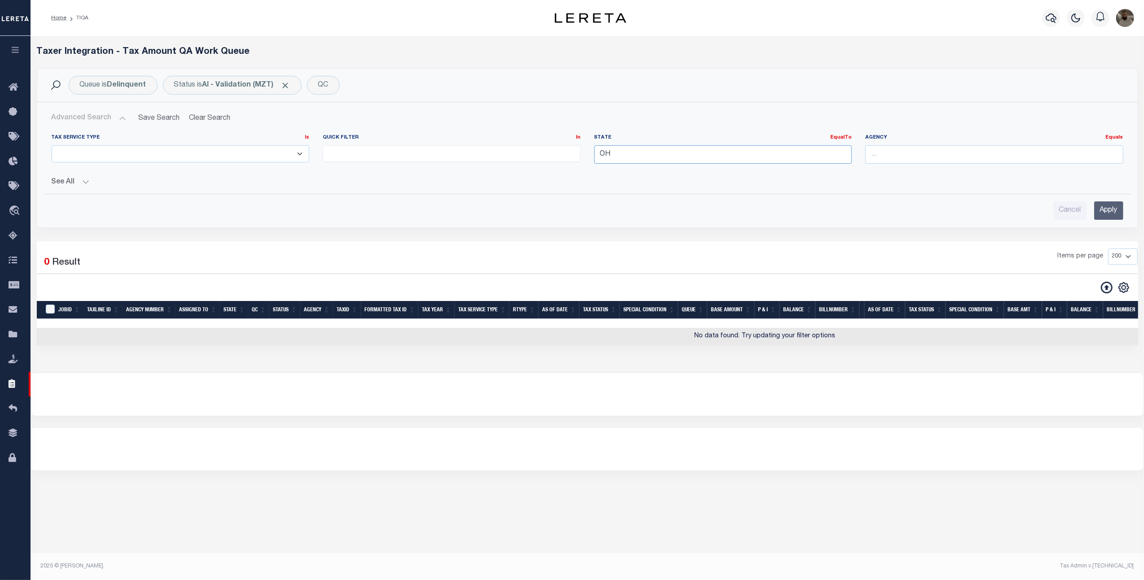
click at [620, 154] on input "OH" at bounding box center [723, 154] width 258 height 18
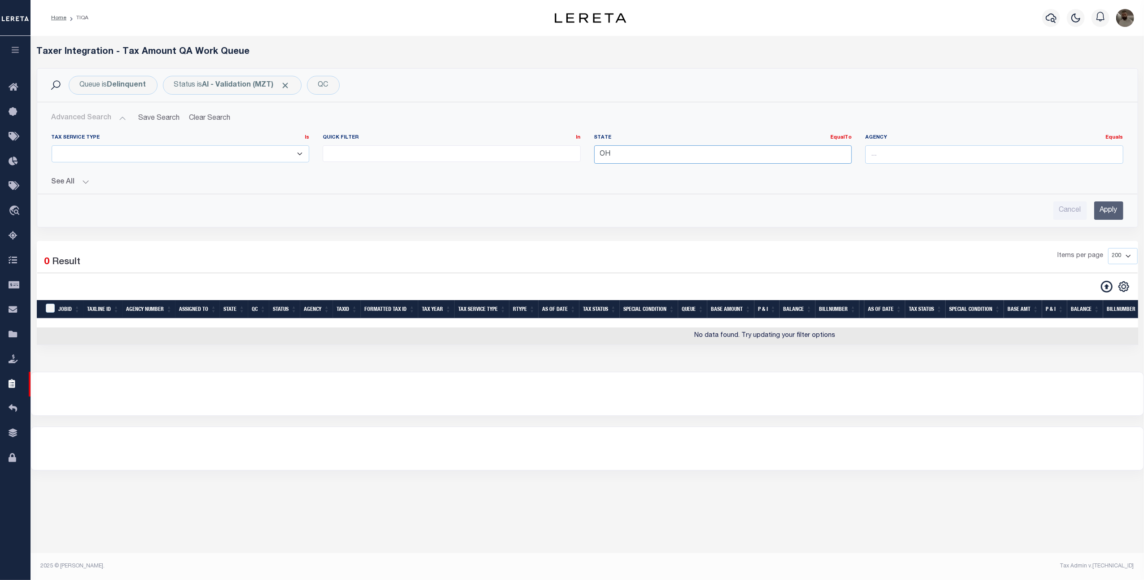
type input "O"
click at [602, 170] on div "IL" at bounding box center [723, 172] width 257 height 14
click at [1103, 207] on input "Apply" at bounding box center [1108, 211] width 29 height 18
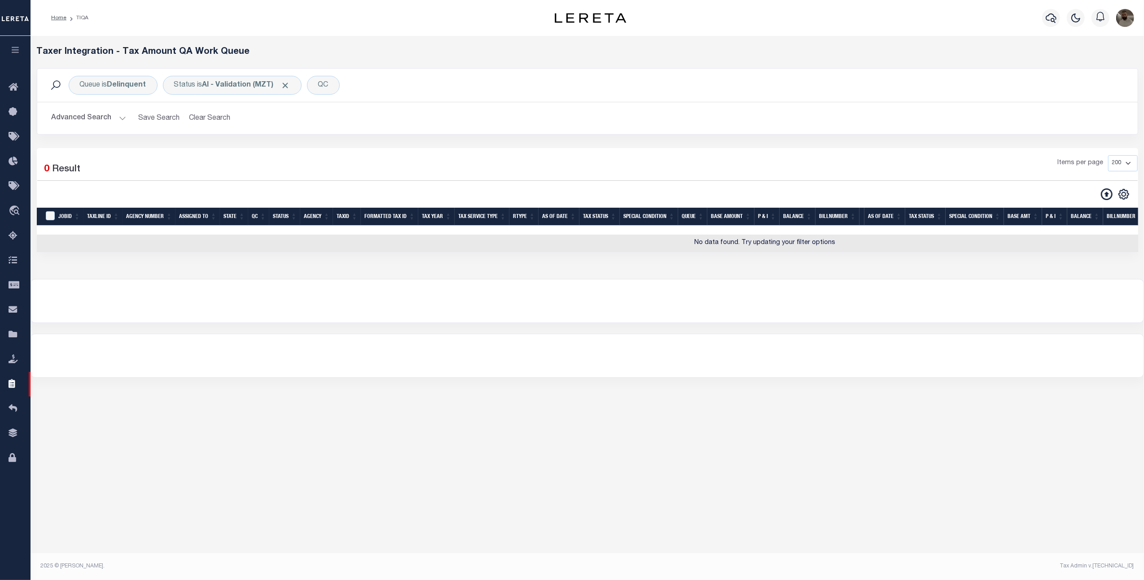
click at [68, 115] on button "Advanced Search" at bounding box center [89, 119] width 75 height 18
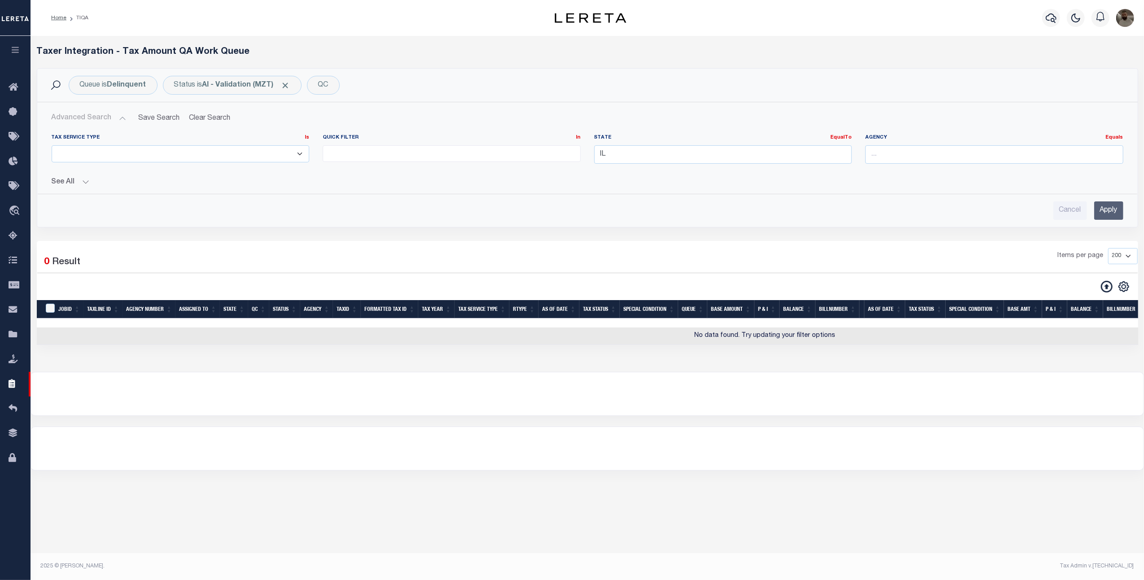
click at [1102, 211] on input "Apply" at bounding box center [1108, 211] width 29 height 18
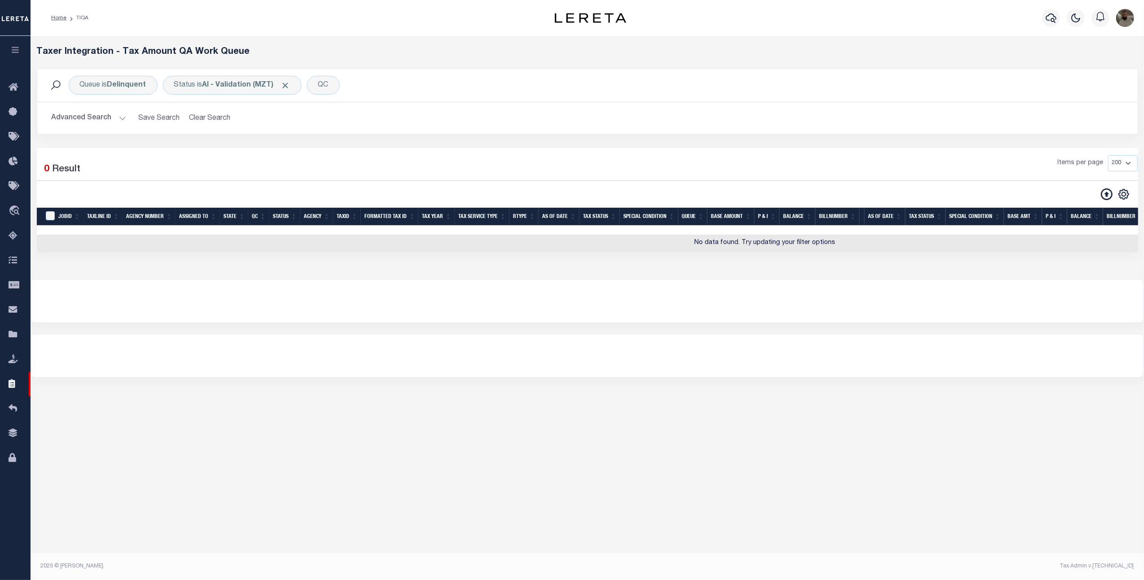
click at [82, 126] on button "Advanced Search" at bounding box center [89, 119] width 75 height 18
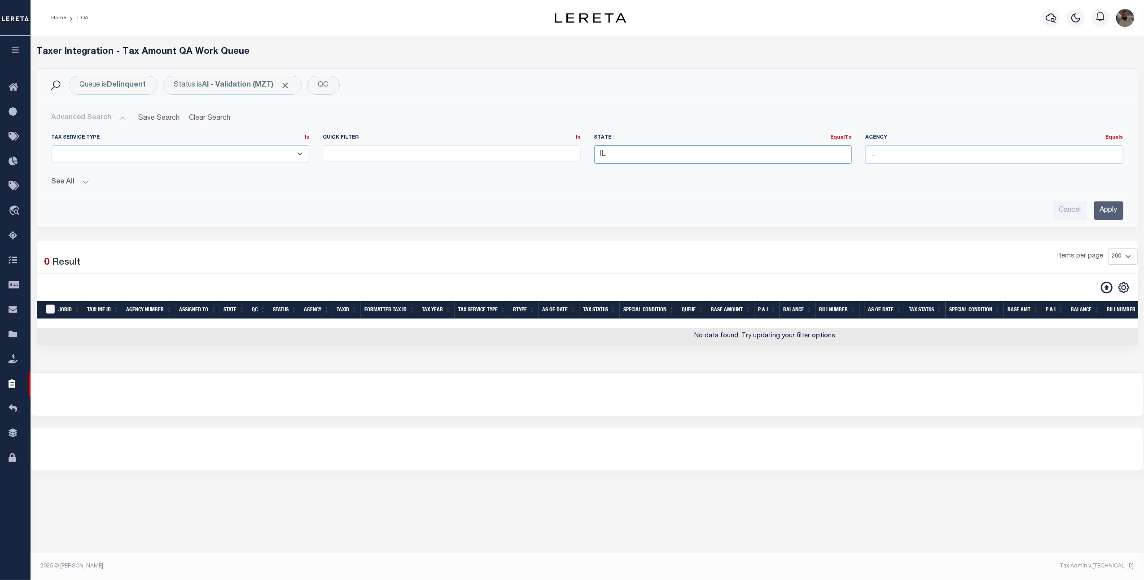
click at [623, 150] on input "IL" at bounding box center [723, 154] width 258 height 18
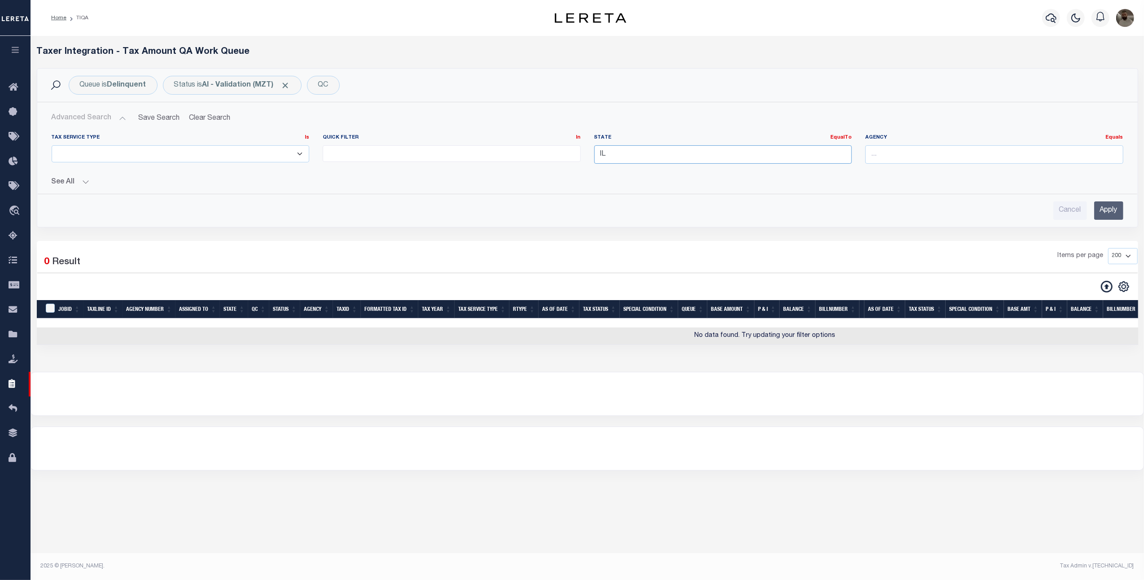
type input "I"
click at [631, 174] on div "MI" at bounding box center [723, 172] width 257 height 14
type input "MI"
click at [947, 196] on div "Cancel Apply" at bounding box center [587, 207] width 1086 height 26
click at [1106, 208] on input "Apply" at bounding box center [1108, 211] width 29 height 18
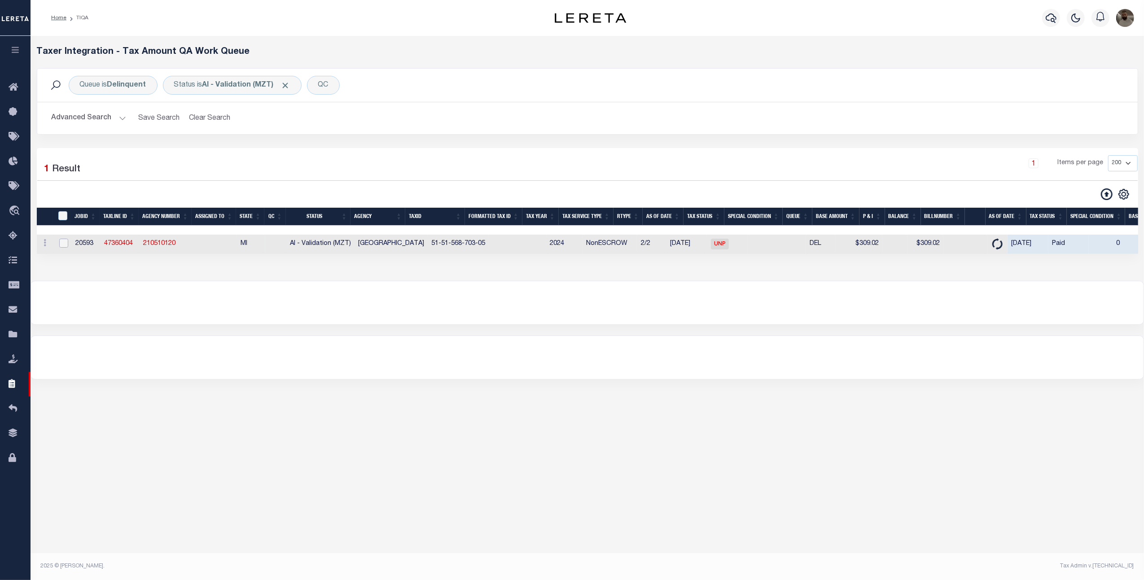
click at [61, 246] on input "checkbox" at bounding box center [63, 243] width 9 height 9
checkbox input "true"
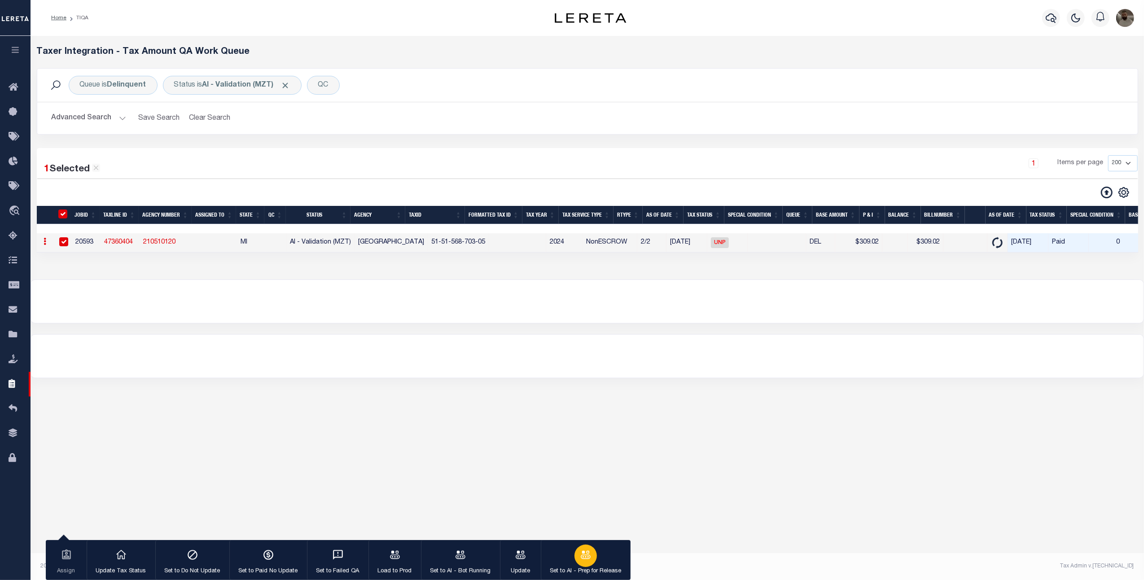
click at [573, 550] on button "Set to AI - Prep for Release" at bounding box center [586, 560] width 90 height 40
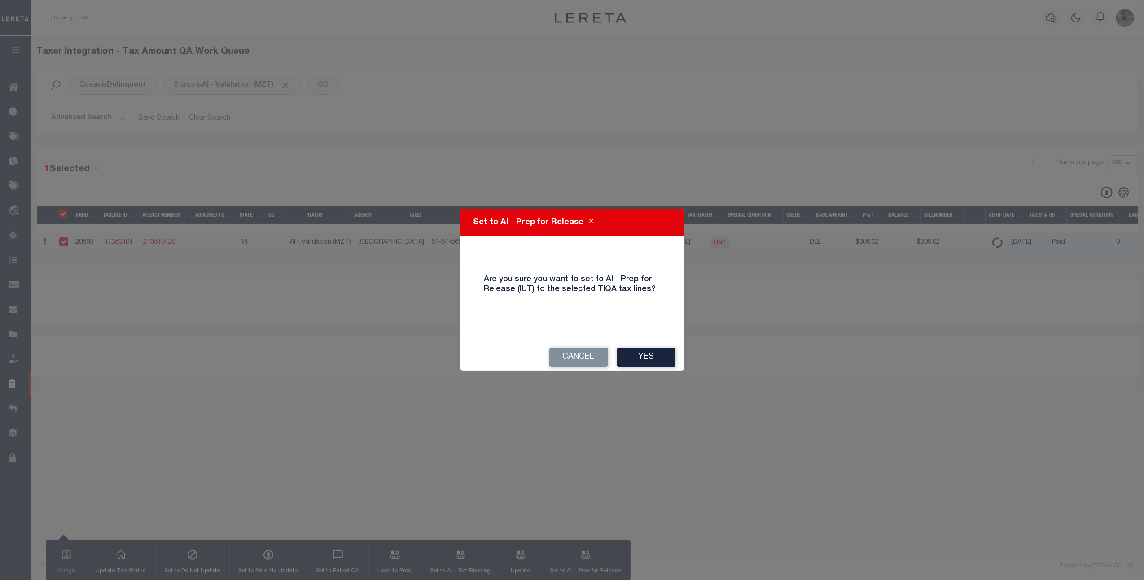
click at [650, 339] on div "Set to AI - Prep for Release Are you sure you want to set to AI - Prep for Rele…" at bounding box center [572, 291] width 224 height 162
click at [654, 353] on button "Yes" at bounding box center [646, 357] width 58 height 19
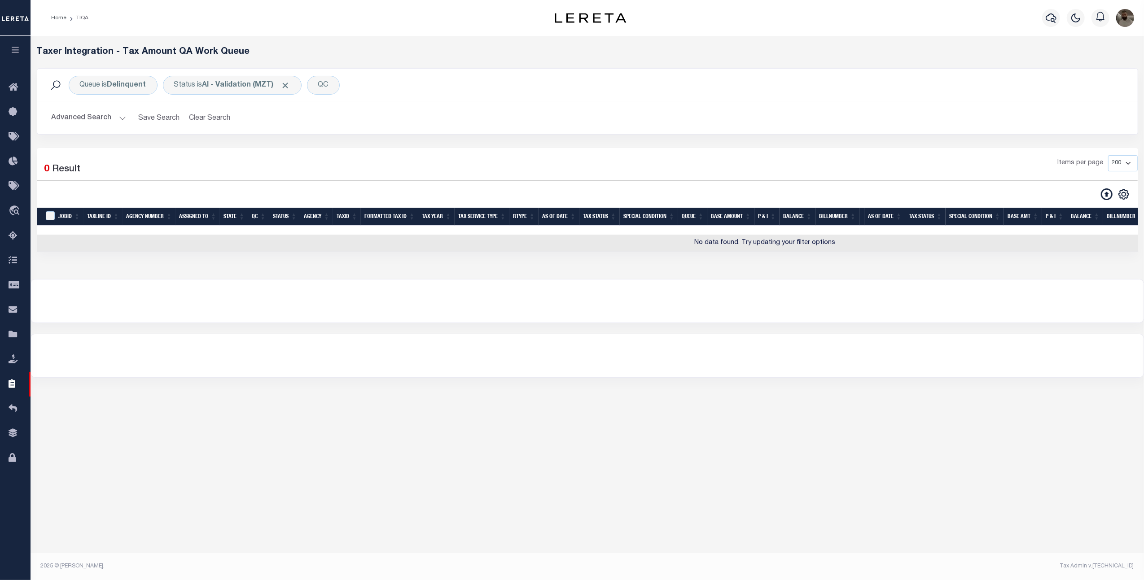
click at [92, 111] on button "Advanced Search" at bounding box center [89, 119] width 75 height 18
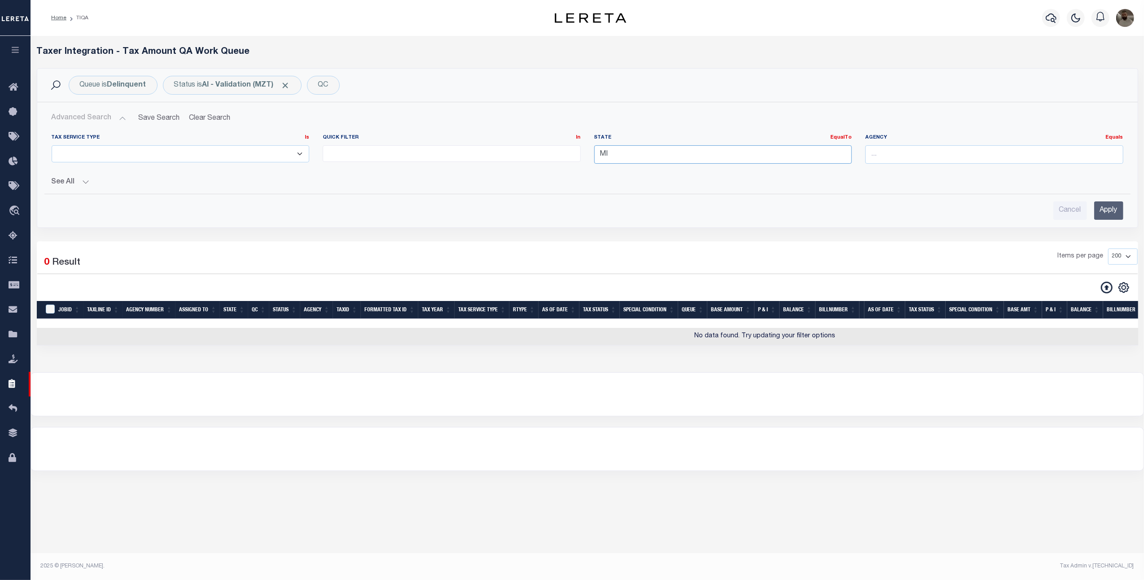
click at [628, 153] on input "MI" at bounding box center [723, 154] width 258 height 18
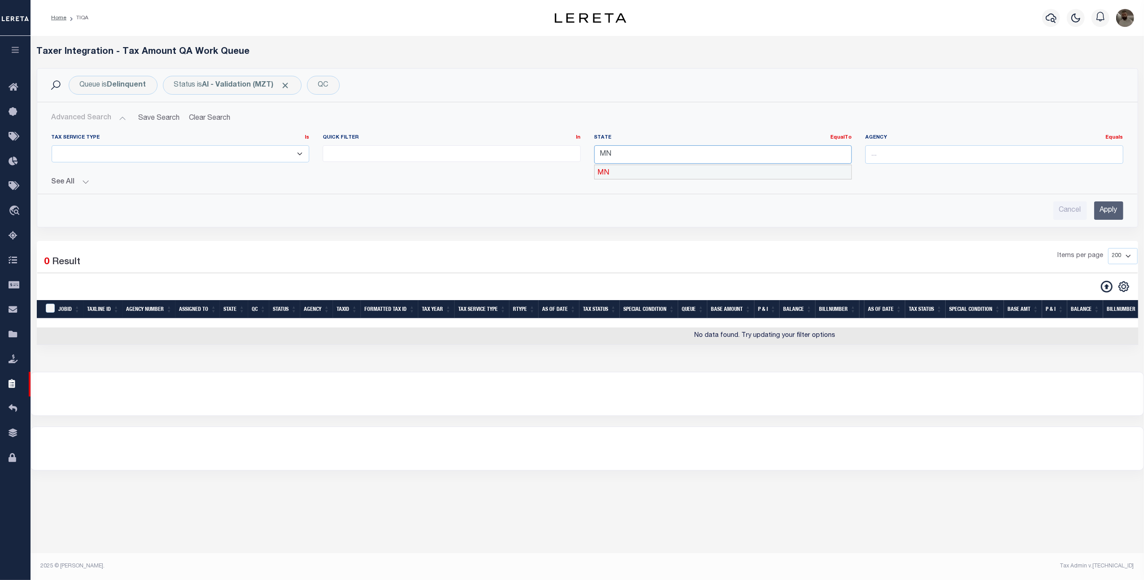
click at [689, 167] on div "MN" at bounding box center [723, 172] width 257 height 14
type input "MN"
drag, startPoint x: 915, startPoint y: 205, endPoint x: 954, endPoint y: 207, distance: 39.5
click at [927, 207] on div "Cancel Apply" at bounding box center [588, 211] width 1072 height 18
click at [1101, 211] on input "Apply" at bounding box center [1108, 211] width 29 height 18
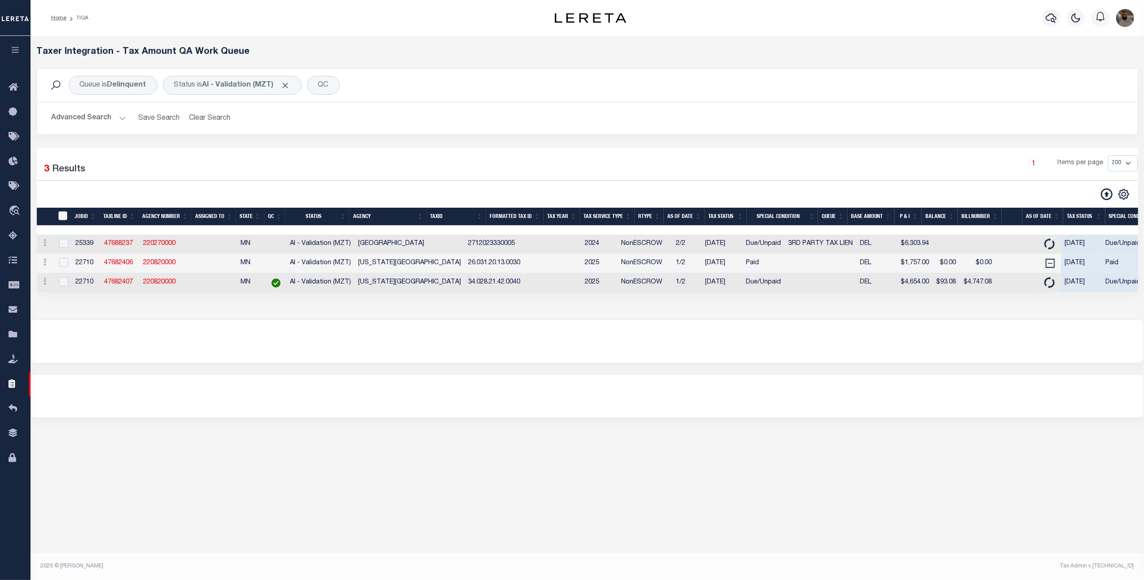
click at [63, 220] on input "TaxID" at bounding box center [62, 215] width 9 height 9
checkbox input "true"
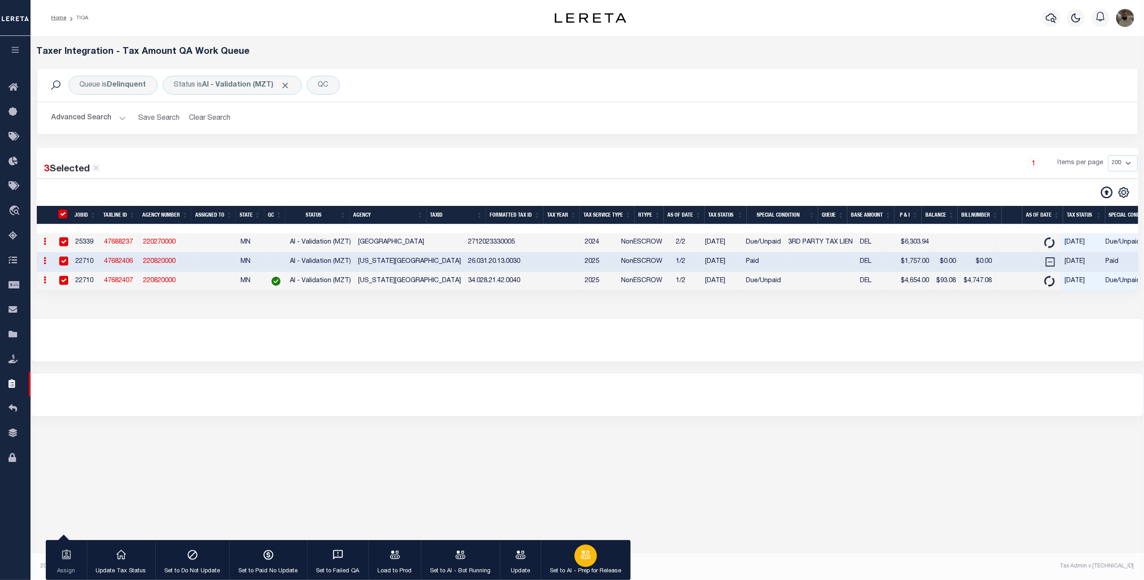
click at [584, 564] on div "button" at bounding box center [586, 556] width 22 height 22
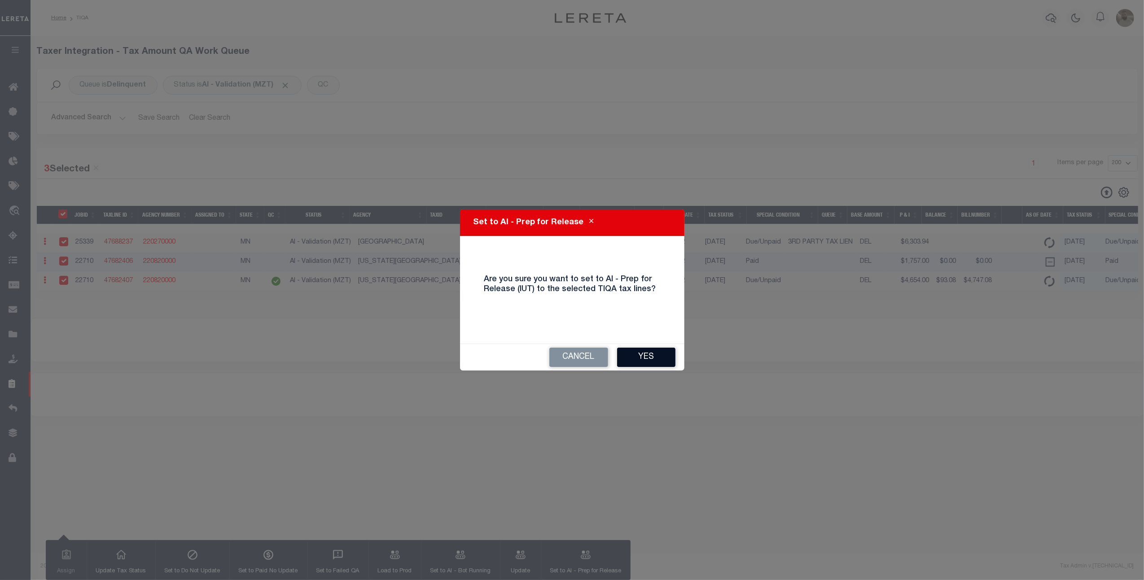
click at [645, 363] on button "Yes" at bounding box center [646, 357] width 58 height 19
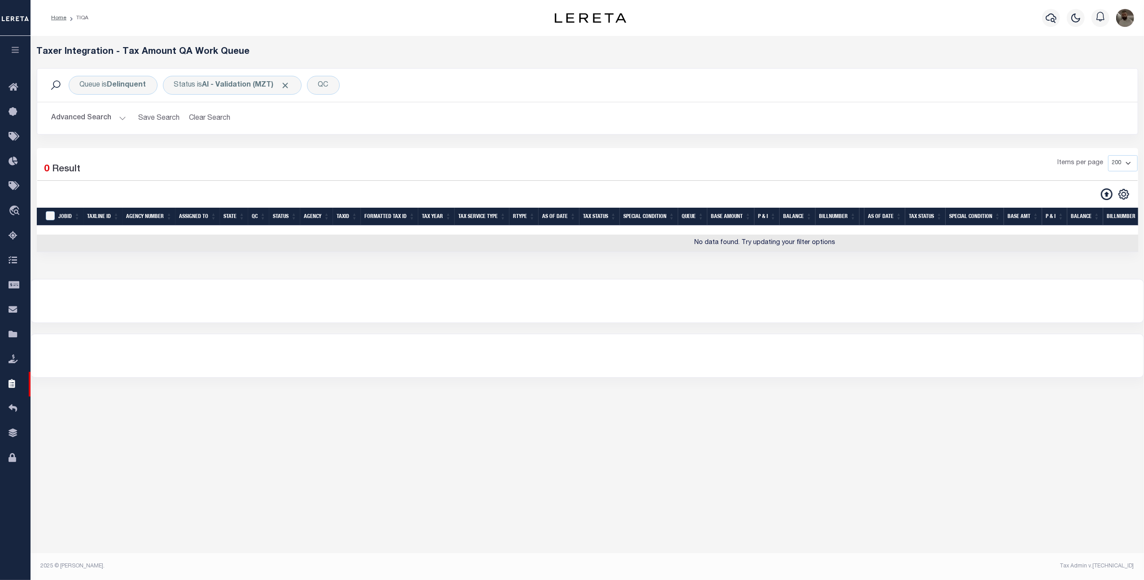
click at [86, 126] on button "Advanced Search" at bounding box center [89, 119] width 75 height 18
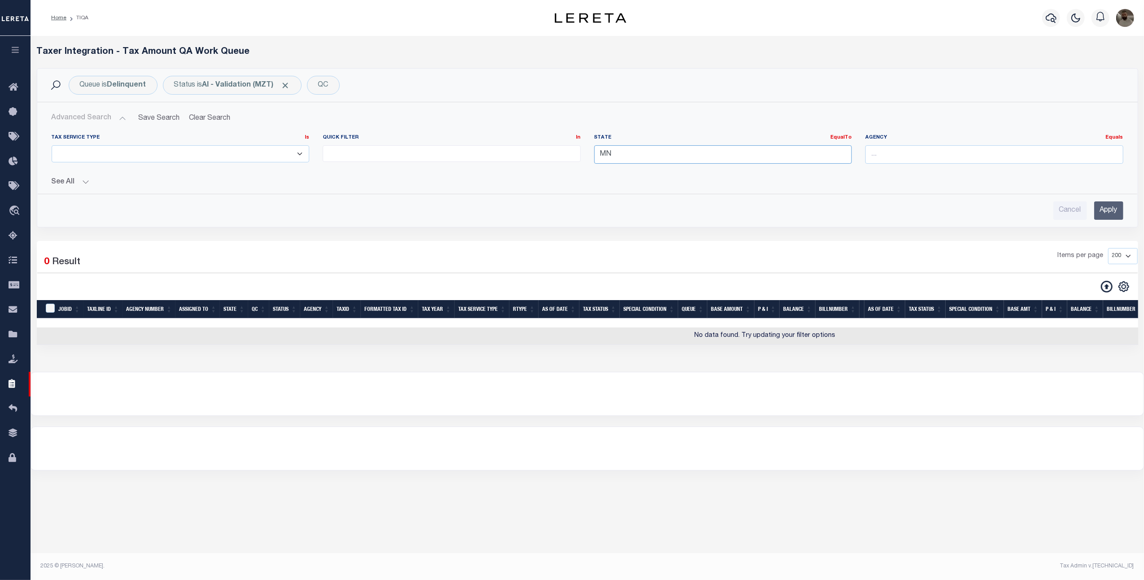
click at [624, 151] on input "MN" at bounding box center [723, 154] width 258 height 18
type input "M"
click at [620, 174] on div "WI" at bounding box center [723, 172] width 257 height 14
click at [1102, 206] on input "Apply" at bounding box center [1108, 211] width 29 height 18
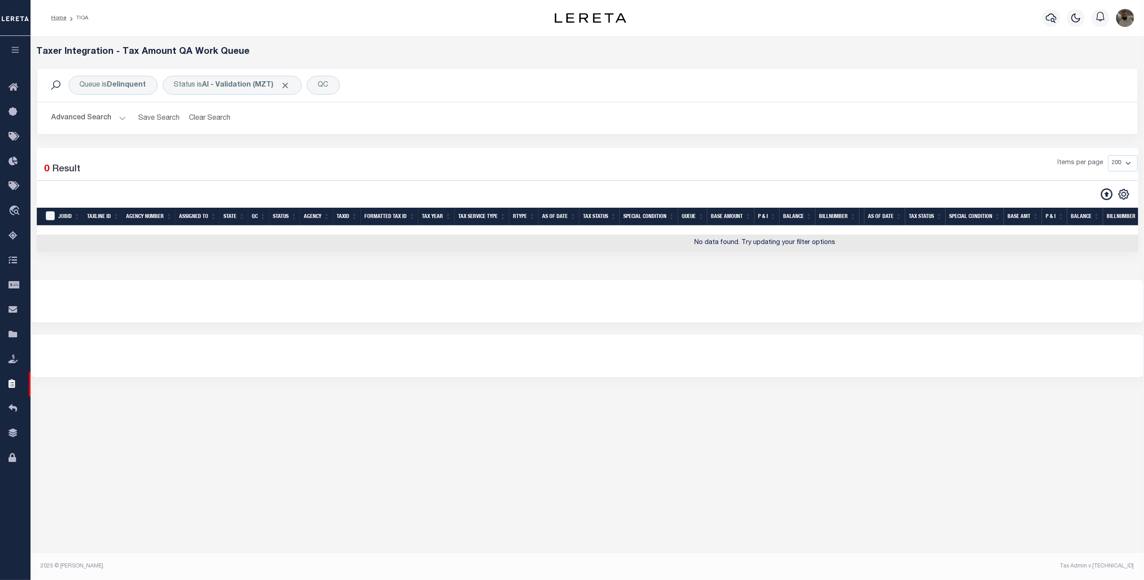
click at [96, 119] on button "Advanced Search" at bounding box center [89, 119] width 75 height 18
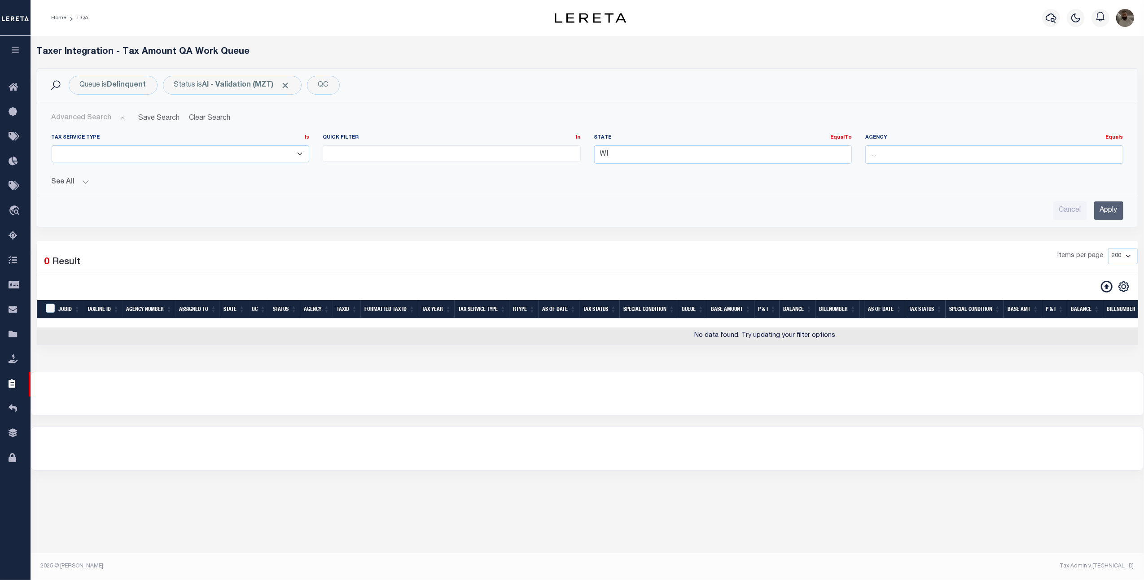
click at [1104, 209] on input "Apply" at bounding box center [1108, 211] width 29 height 18
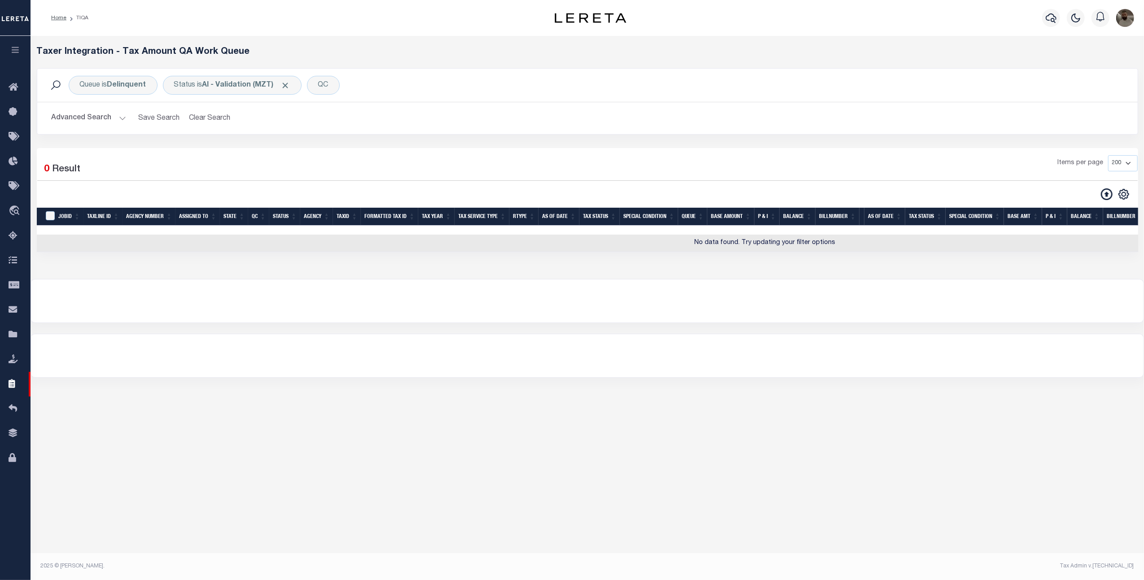
click at [92, 123] on button "Advanced Search" at bounding box center [89, 119] width 75 height 18
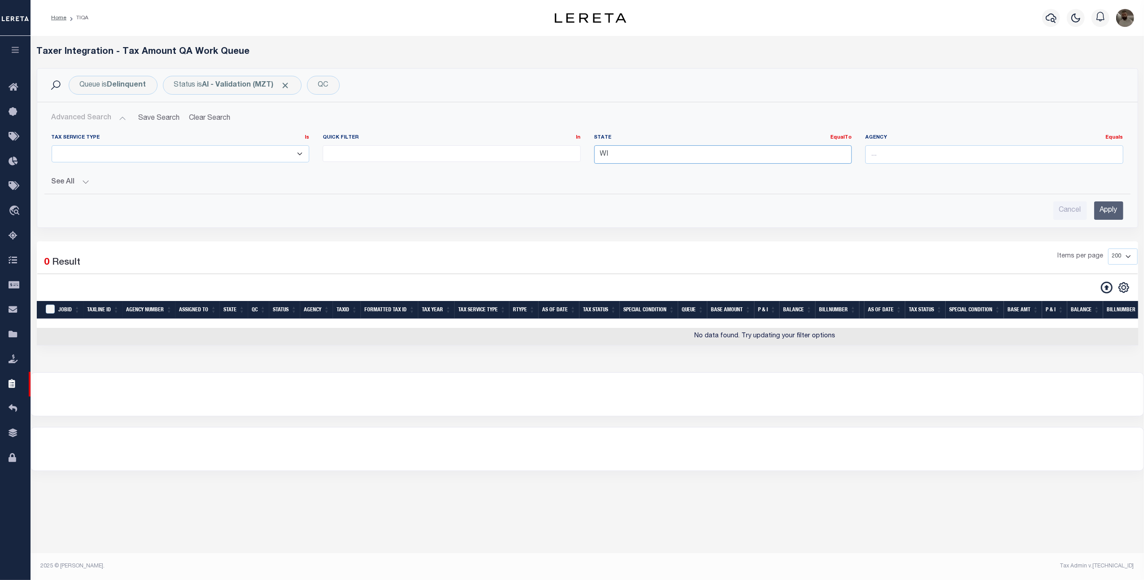
click at [631, 157] on input "WI" at bounding box center [723, 154] width 258 height 18
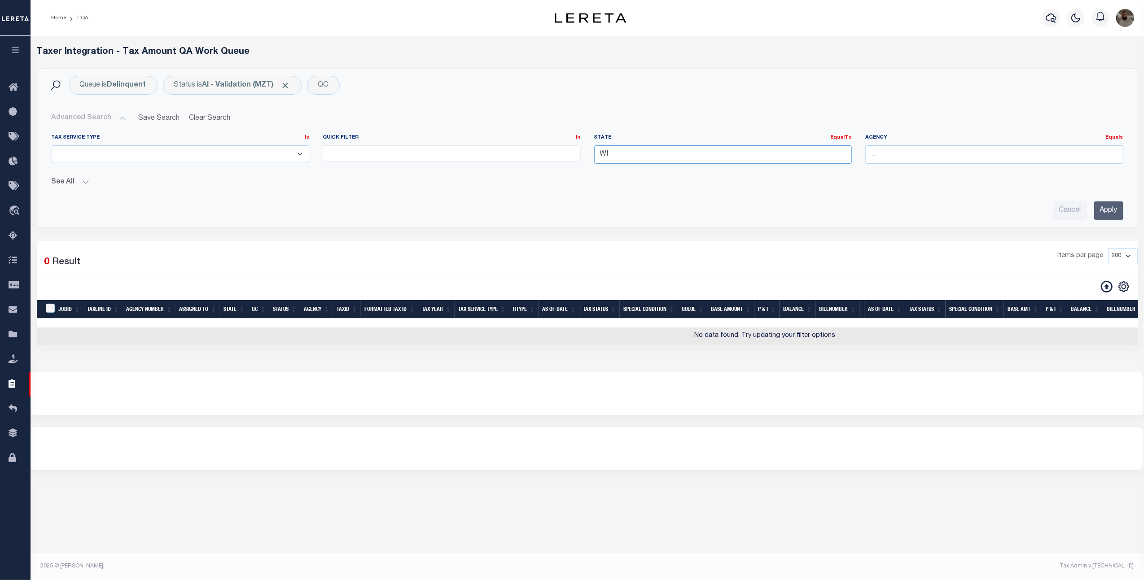
type input "W"
click at [674, 171] on div "[GEOGRAPHIC_DATA]" at bounding box center [723, 172] width 257 height 14
type input "[GEOGRAPHIC_DATA]"
click at [911, 197] on div "Cancel Apply" at bounding box center [587, 207] width 1086 height 26
click at [1123, 205] on input "Apply" at bounding box center [1108, 211] width 29 height 18
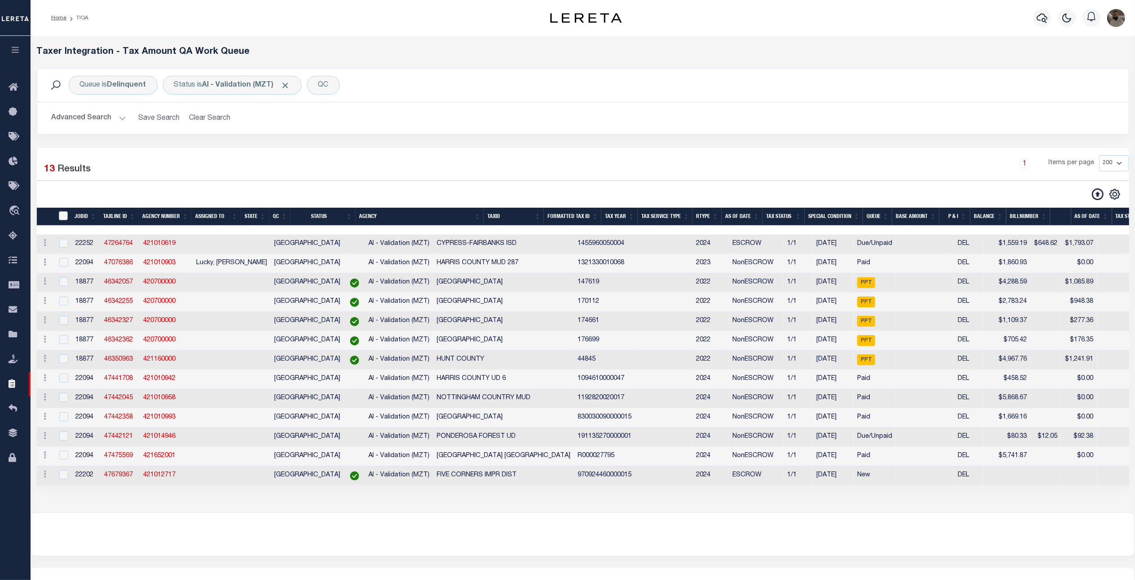
click at [63, 220] on input "TaxID" at bounding box center [63, 215] width 9 height 9
checkbox input "true"
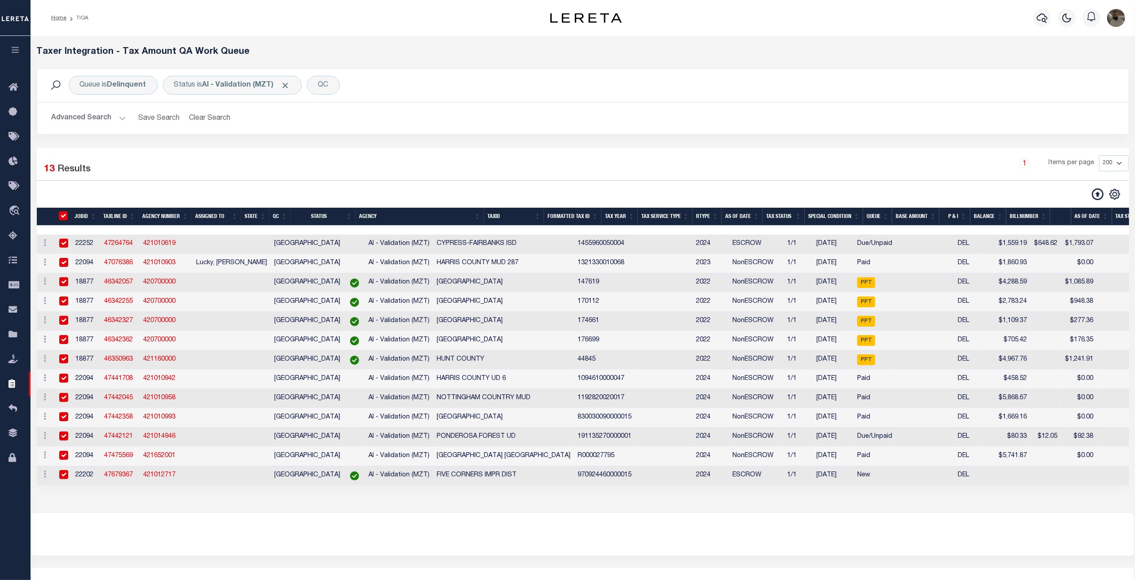
checkbox input "true"
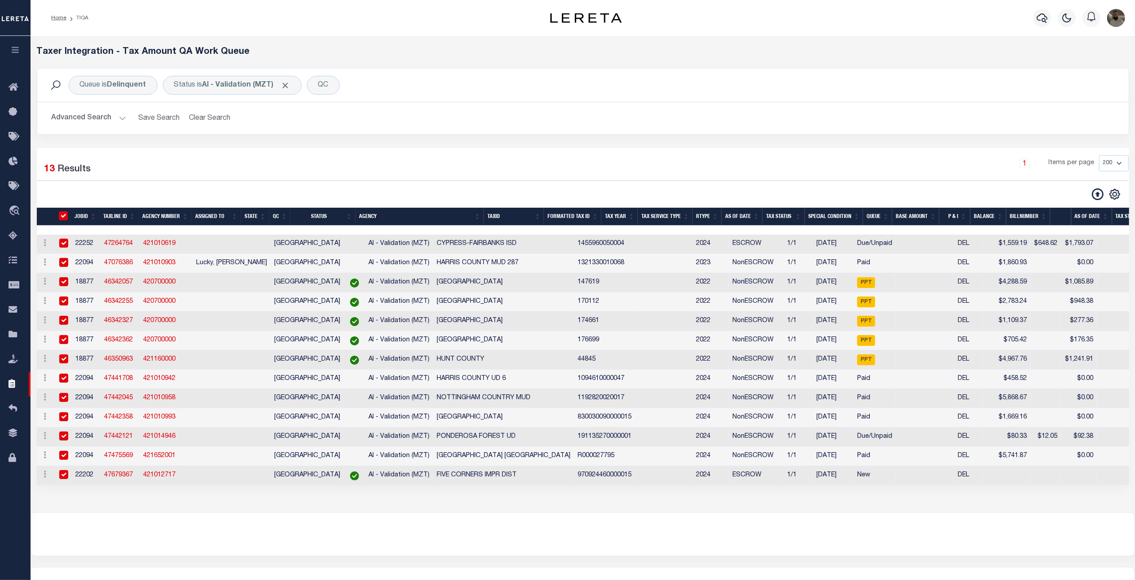
checkbox input "true"
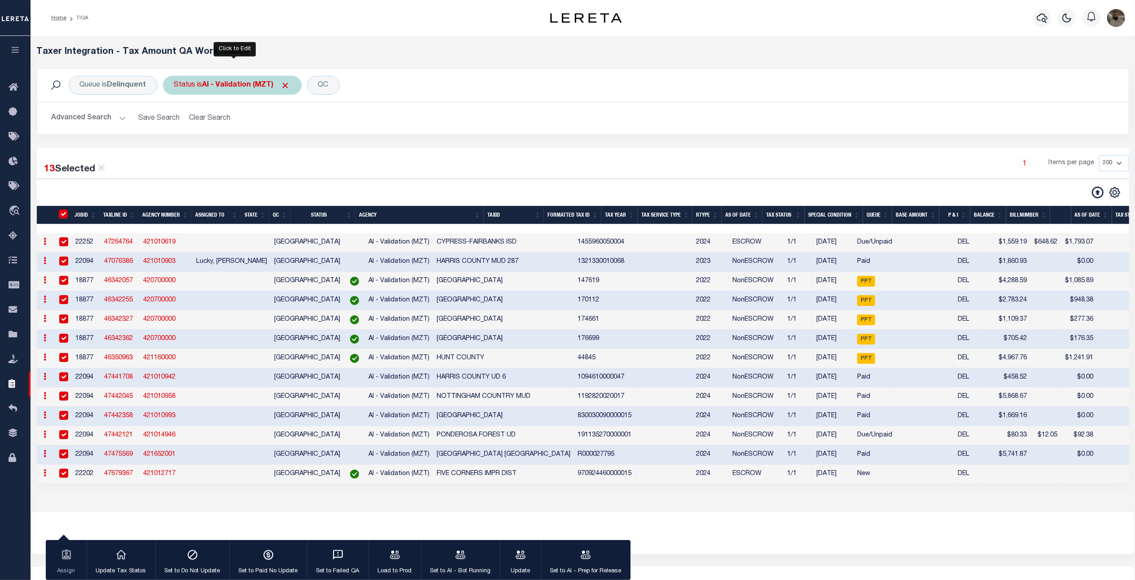
click at [228, 83] on b "AI - Validation (MZT)" at bounding box center [246, 85] width 88 height 7
click at [243, 127] on select "AI - Bot Exception (ERR) AI - Bot Running (PLA) AI - Failed QA (FQA) AI - Prep …" at bounding box center [241, 129] width 132 height 17
select select "ERR"
click at [176, 121] on select "AI - Bot Exception (ERR) AI - Bot Running (PLA) AI - Failed QA (FQA) AI - Prep …" at bounding box center [241, 129] width 132 height 17
click at [288, 149] on input "Apply" at bounding box center [293, 148] width 26 height 15
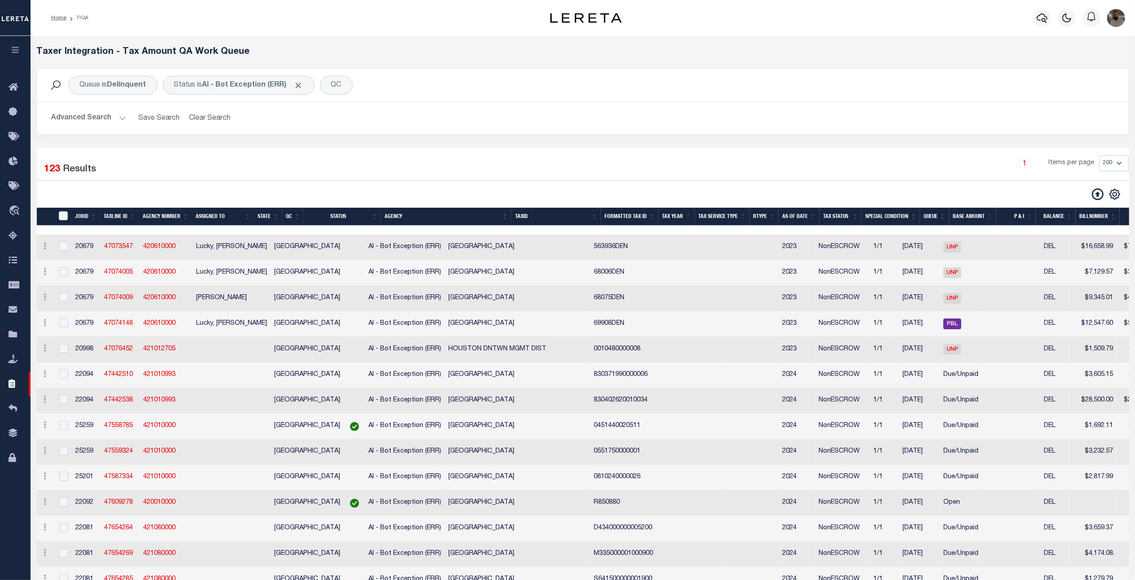
click at [97, 121] on button "Advanced Search" at bounding box center [89, 119] width 75 height 18
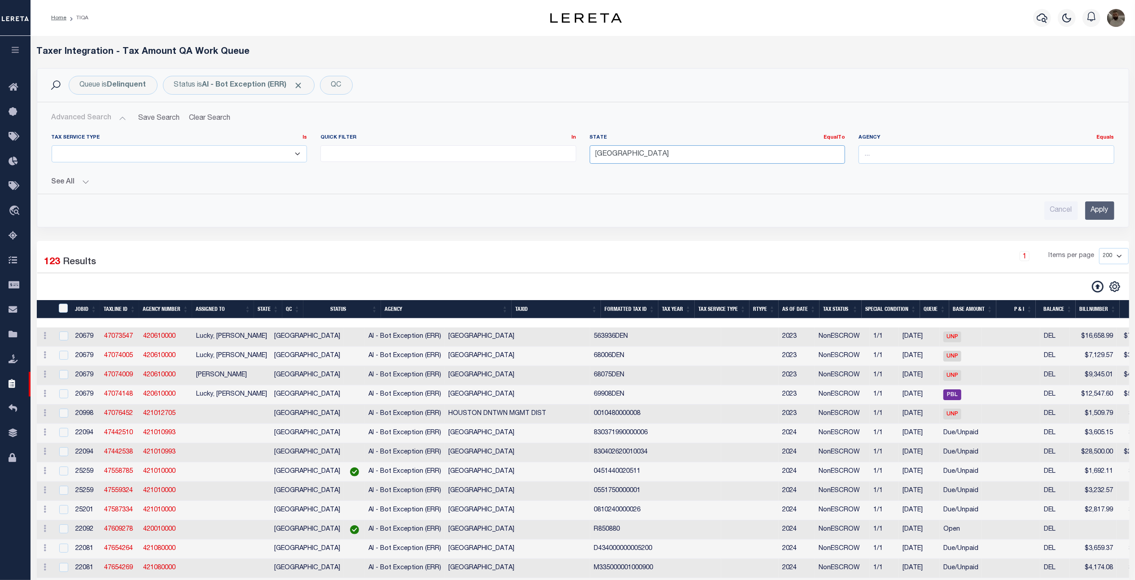
click at [616, 148] on input "[GEOGRAPHIC_DATA]" at bounding box center [718, 154] width 256 height 18
type input "T"
click at [622, 171] on div "MN" at bounding box center [717, 172] width 255 height 14
drag, startPoint x: 808, startPoint y: 199, endPoint x: 880, endPoint y: 196, distance: 71.9
click at [812, 199] on div "Cancel Apply" at bounding box center [582, 207] width 1077 height 26
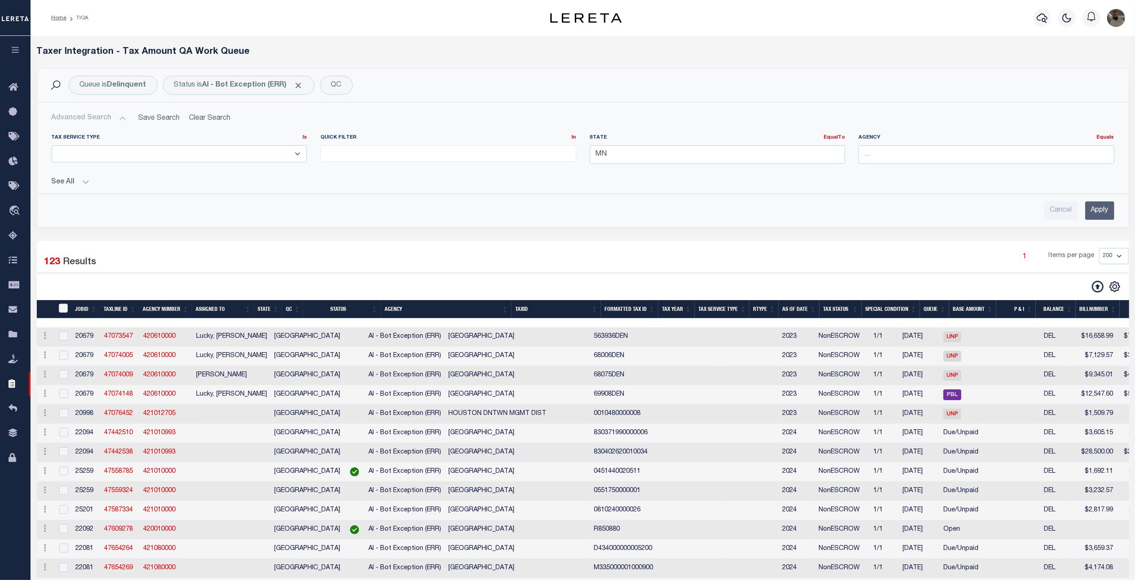
click at [1090, 214] on input "Apply" at bounding box center [1099, 211] width 29 height 18
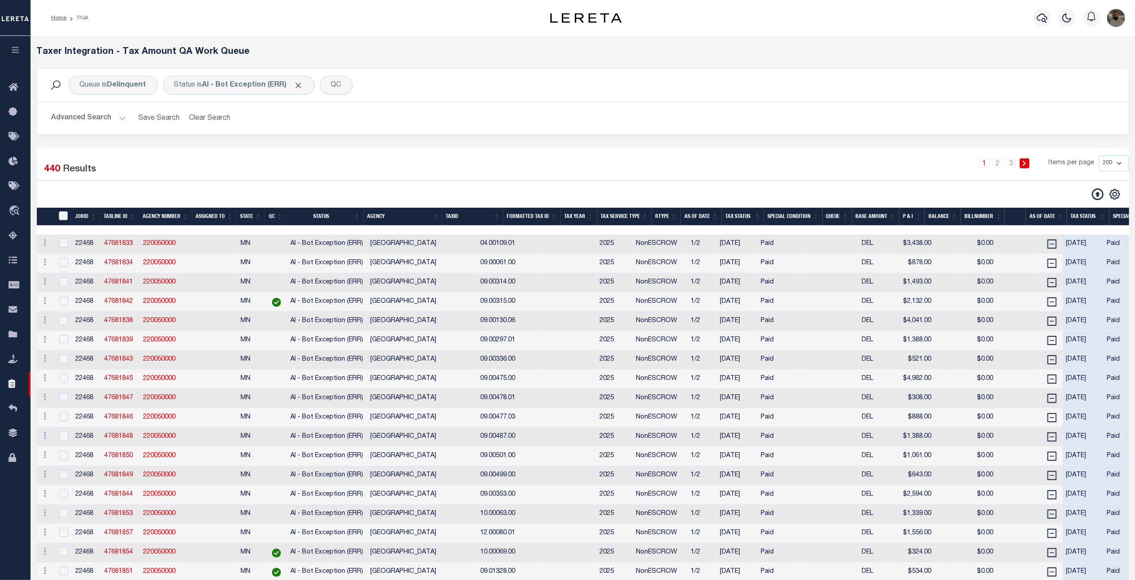
click at [60, 219] on input "TaxID" at bounding box center [63, 215] width 9 height 9
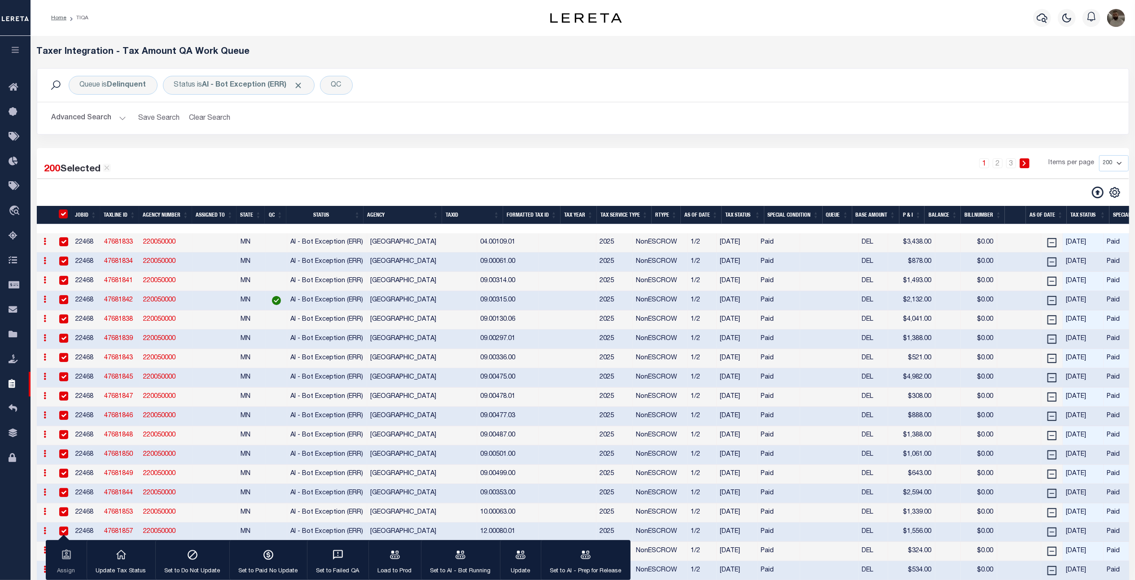
click at [1123, 162] on select "10 25 50 100 200 500 1000 2000" at bounding box center [1114, 163] width 30 height 16
click at [1099, 156] on select "10 25 50 100 200 500 1000 2000" at bounding box center [1114, 163] width 30 height 16
click at [248, 165] on div "200 Selected 440 Results" at bounding box center [168, 166] width 263 height 22
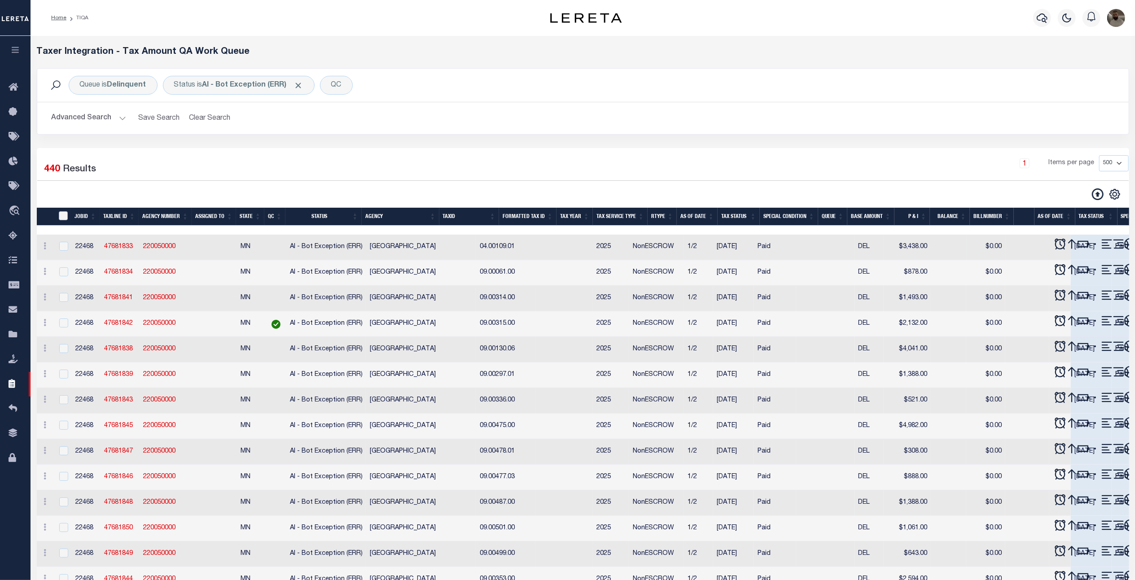
click at [66, 213] on input "TaxID" at bounding box center [63, 215] width 9 height 9
click at [66, 216] on input "TaxID" at bounding box center [63, 215] width 9 height 9
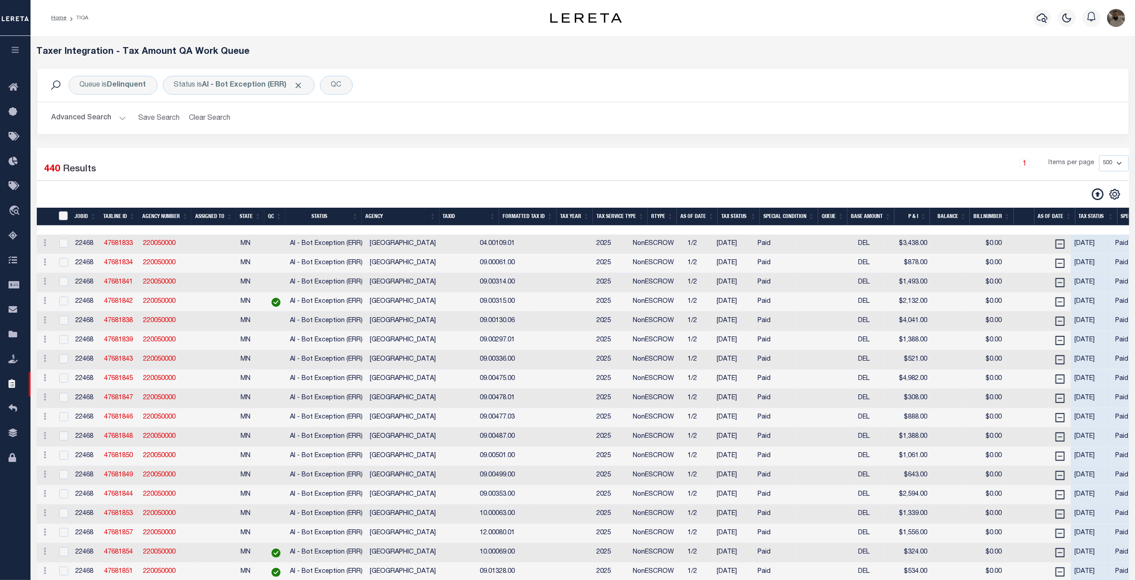
click at [62, 220] on input "TaxID" at bounding box center [63, 215] width 9 height 9
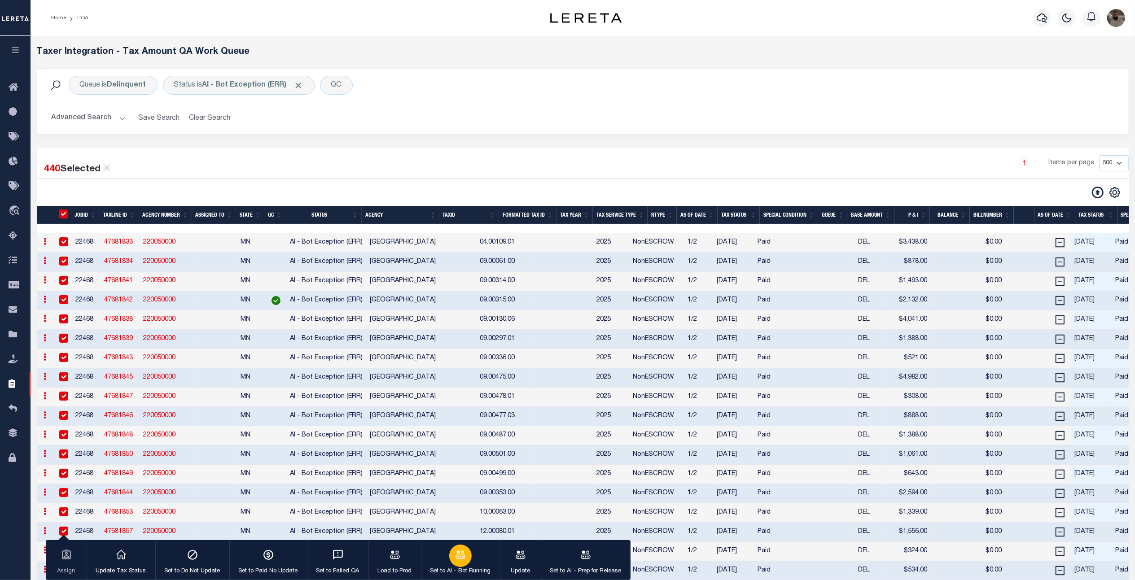
click at [461, 552] on icon "button" at bounding box center [461, 555] width 10 height 8
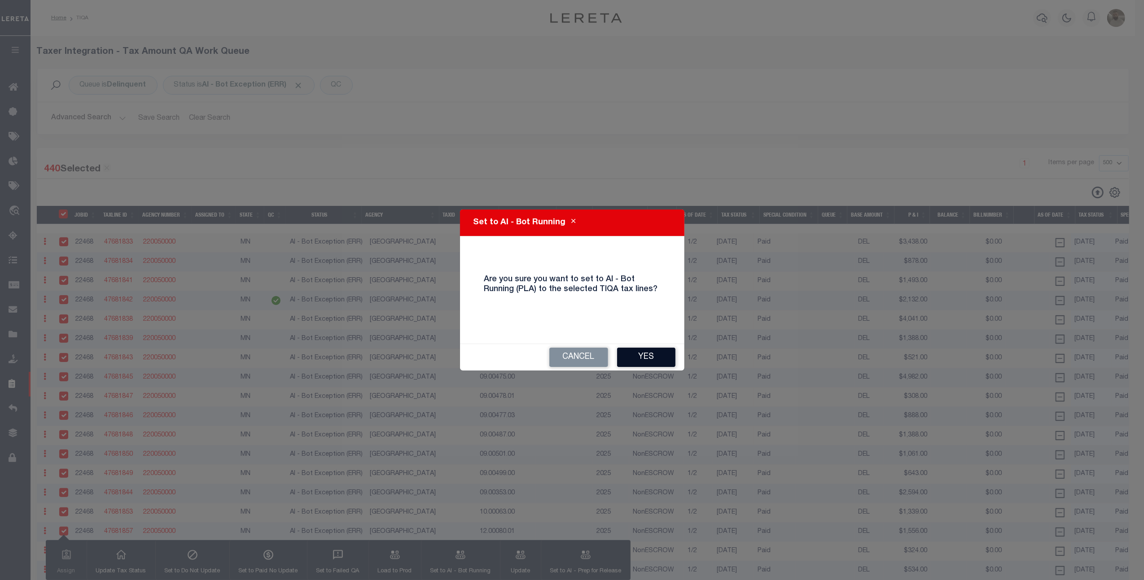
click at [648, 361] on button "Yes" at bounding box center [646, 357] width 58 height 19
